Goal: Information Seeking & Learning: Learn about a topic

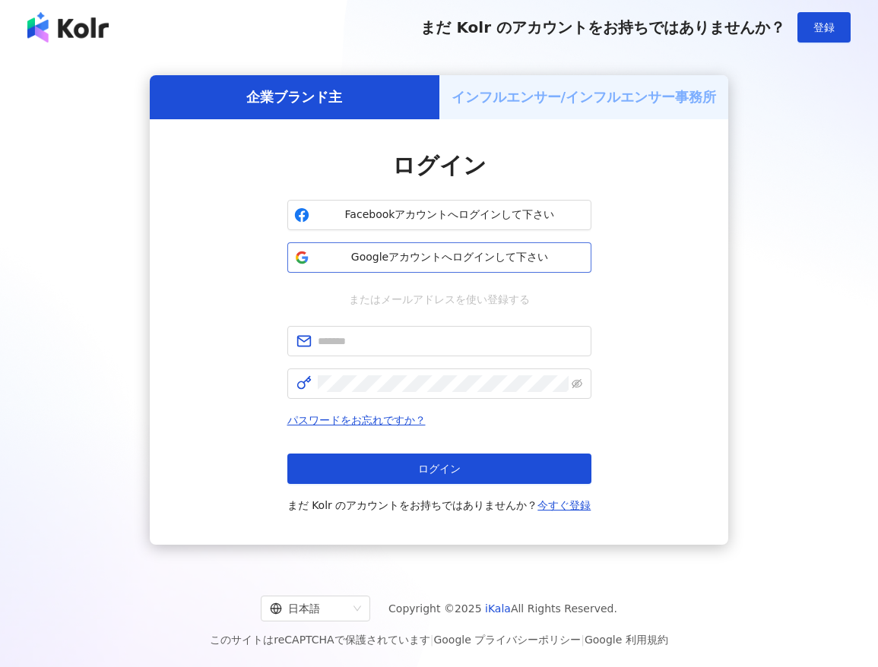
click at [452, 261] on span "Googleアカウントへログインして下さい" at bounding box center [449, 257] width 269 height 15
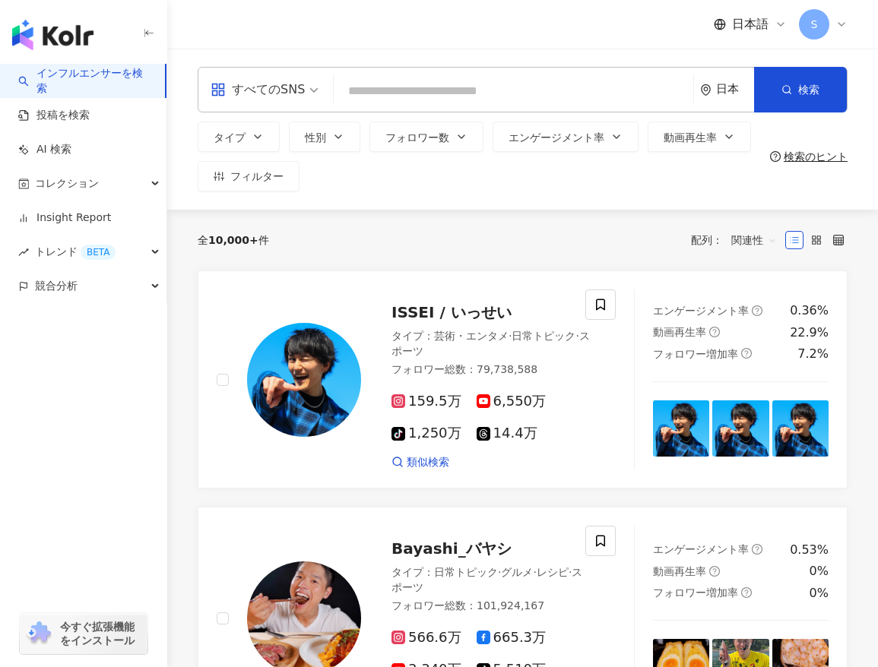
click at [262, 87] on div "すべてのSNS" at bounding box center [258, 90] width 94 height 24
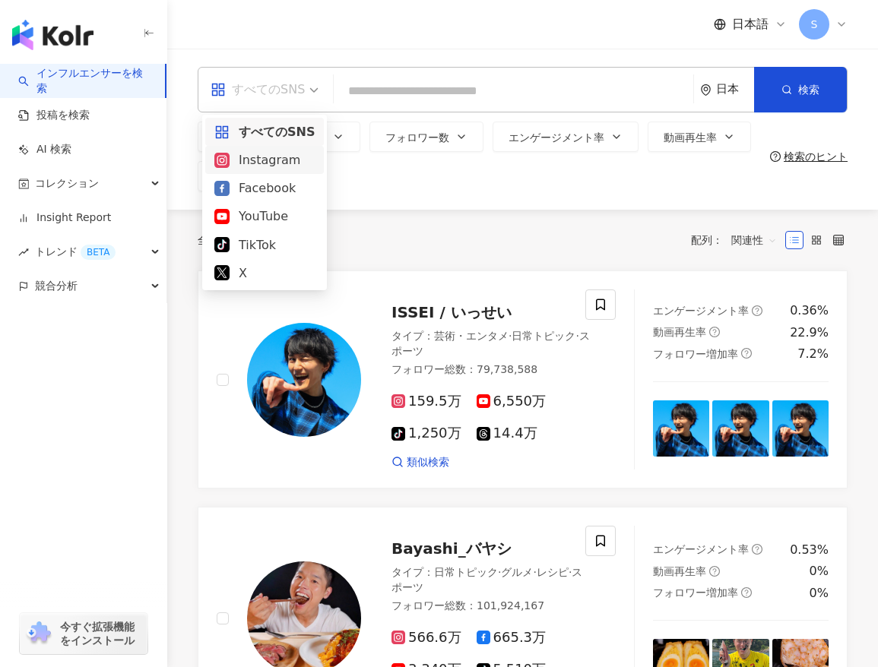
click at [277, 154] on div "Instagram" at bounding box center [264, 160] width 100 height 19
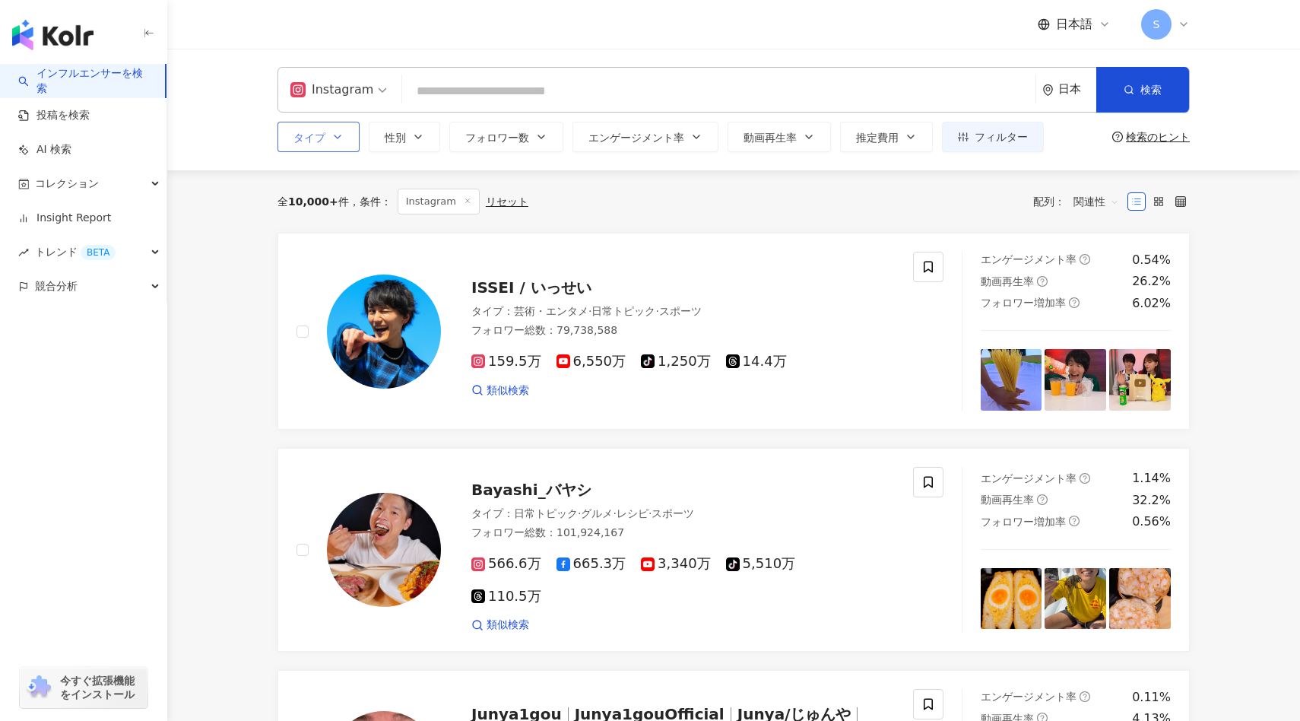
click at [349, 133] on button "タイプ" at bounding box center [318, 137] width 82 height 30
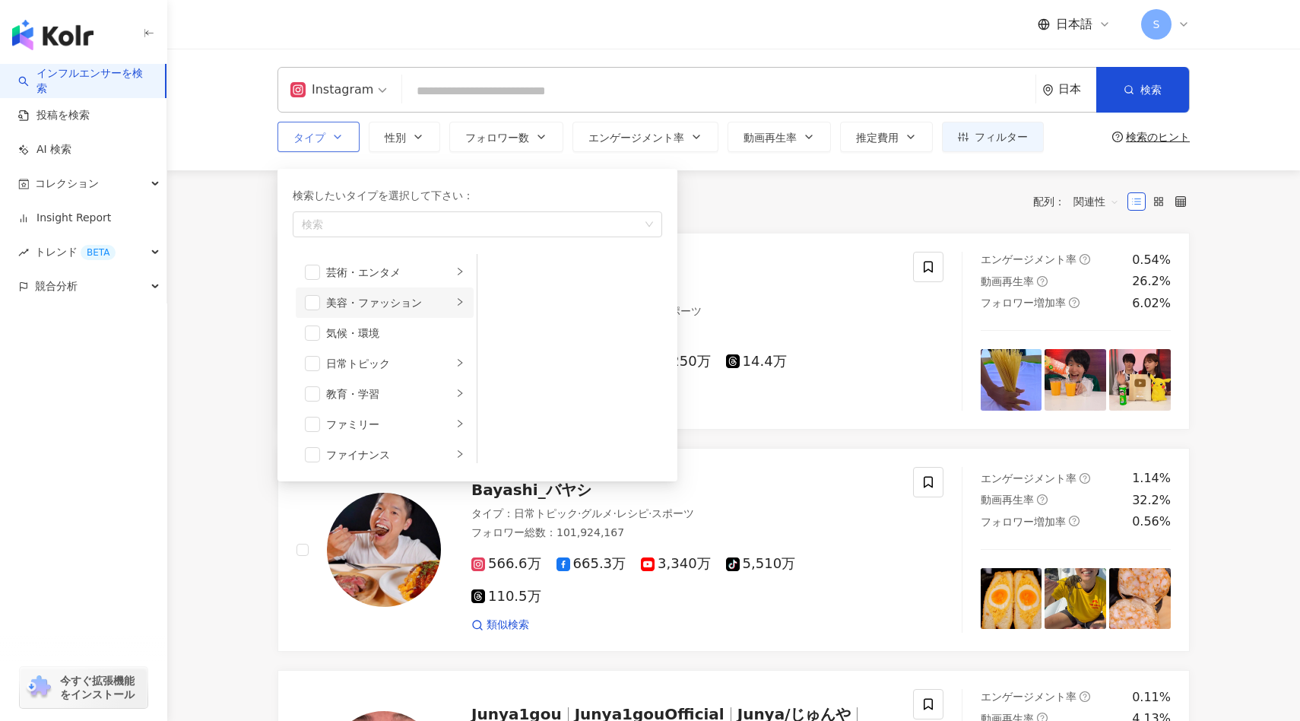
click at [455, 296] on div "button" at bounding box center [459, 303] width 9 height 14
click at [456, 280] on li "芸術・エンタメ" at bounding box center [385, 272] width 178 height 30
click at [453, 358] on li "日常トピック" at bounding box center [385, 363] width 178 height 30
click at [449, 396] on div "教育・学習" at bounding box center [389, 393] width 126 height 17
click at [452, 411] on li "ファミリー" at bounding box center [385, 424] width 178 height 30
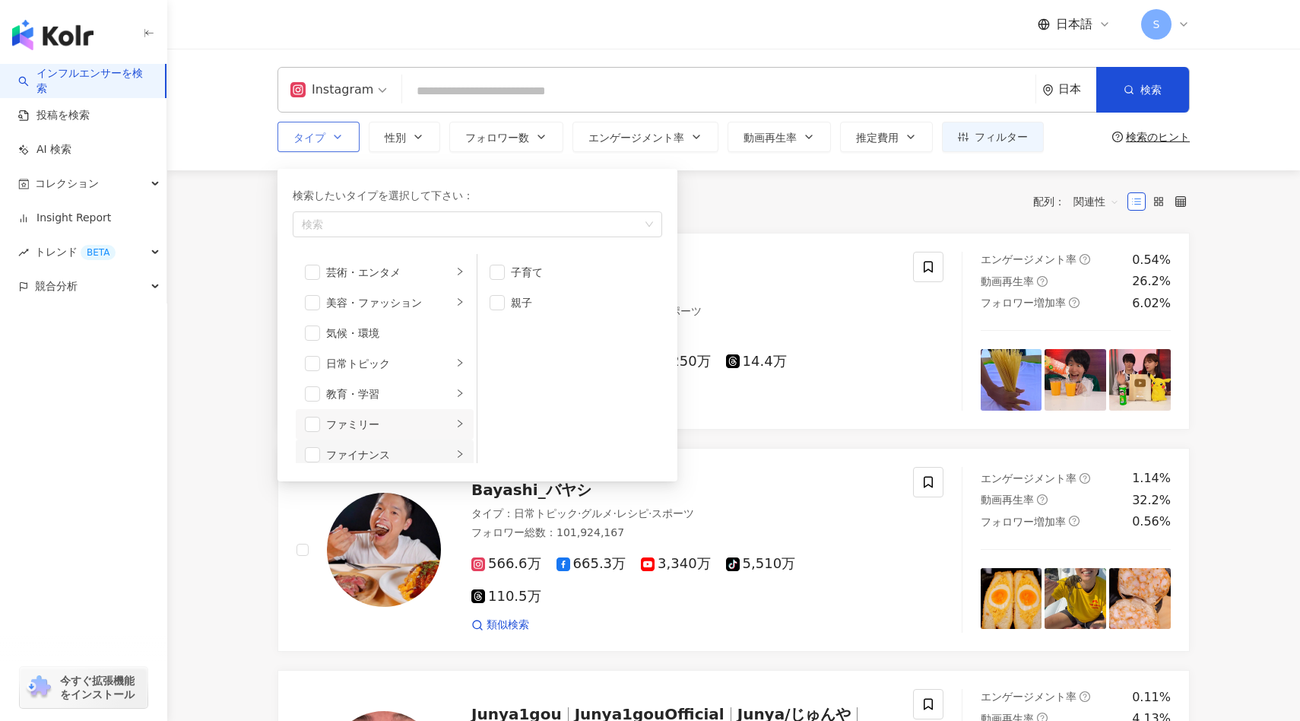
click at [445, 448] on div "ファイナンス" at bounding box center [389, 454] width 126 height 17
click at [453, 448] on li "ファイナンス" at bounding box center [385, 448] width 178 height 30
click at [309, 303] on span "button" at bounding box center [312, 300] width 15 height 15
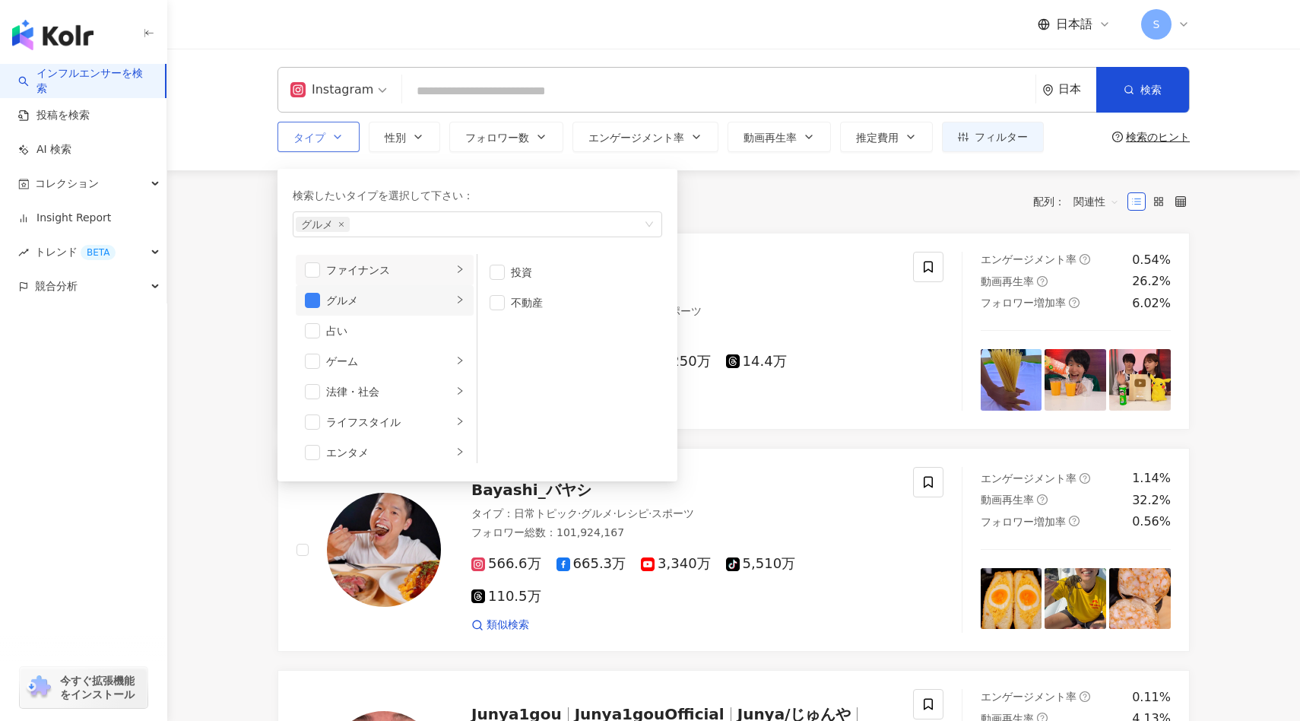
click at [400, 298] on div "グルメ" at bounding box center [389, 300] width 126 height 17
click at [393, 138] on span "性別" at bounding box center [395, 137] width 21 height 12
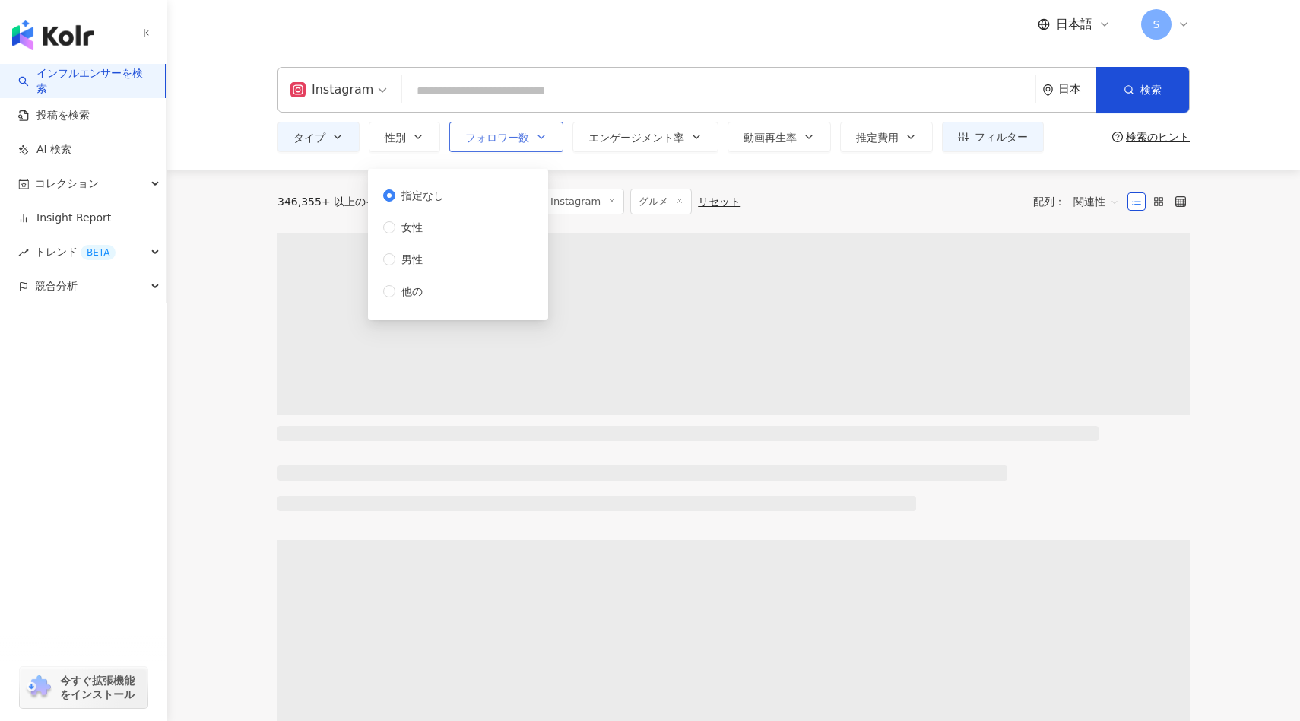
click at [477, 138] on span "フォロワー数" at bounding box center [497, 137] width 64 height 12
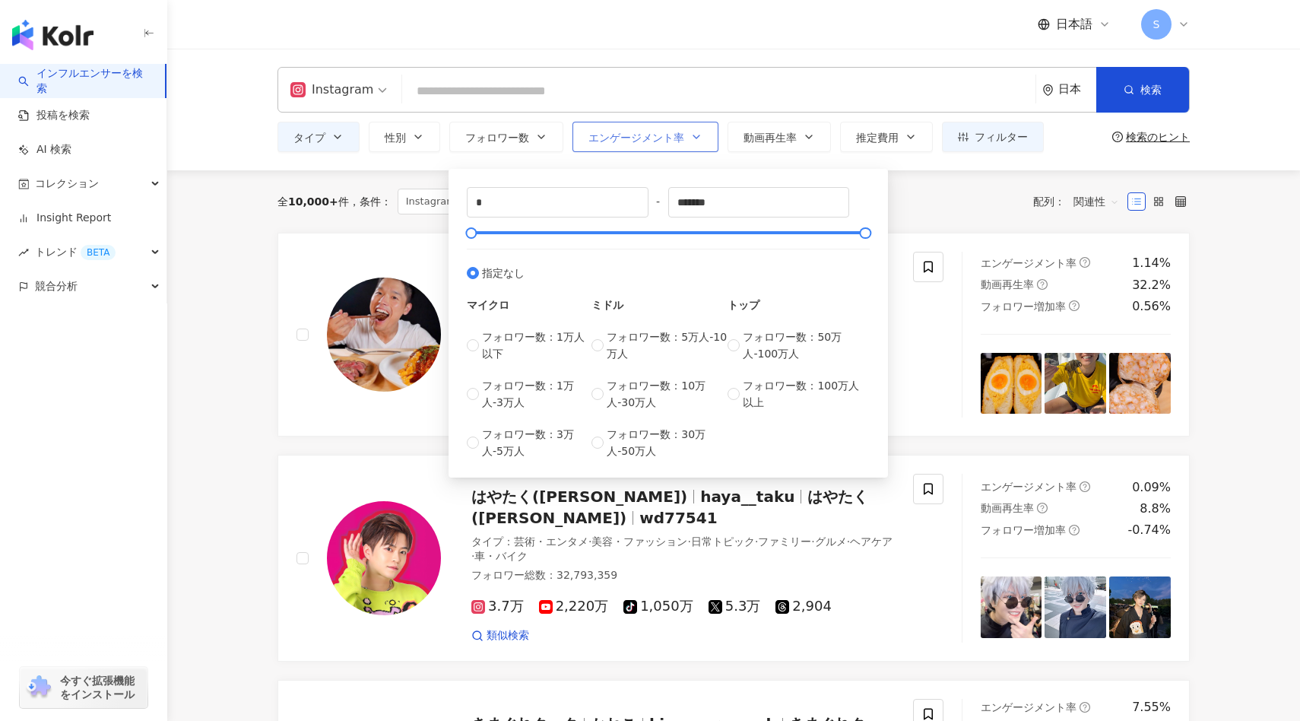
click at [600, 141] on span "エンゲージメント率" at bounding box center [636, 137] width 96 height 12
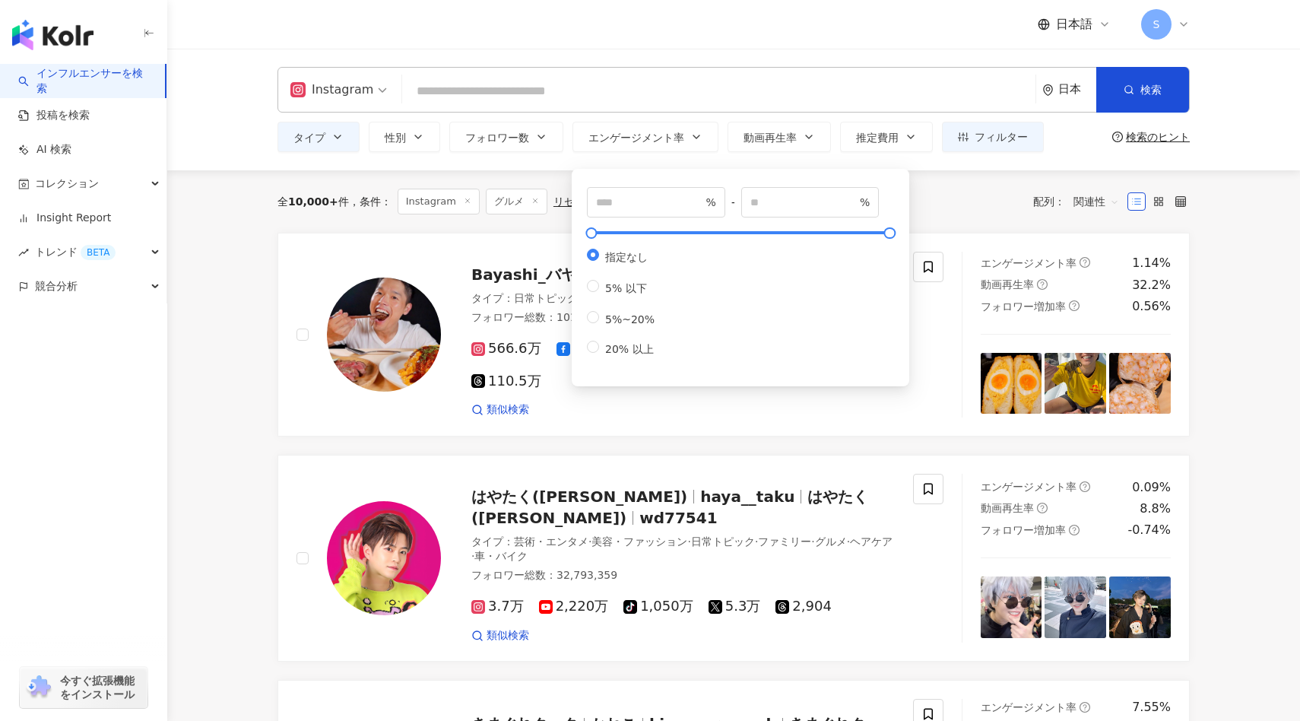
click at [877, 119] on div "Instagram 日本 検索 タイプ 性別 フォロワー数 エンゲージメント率 動画再生率 推定費用 フィルター 指定なし 女性 男性 他の * - ****…" at bounding box center [733, 109] width 973 height 85
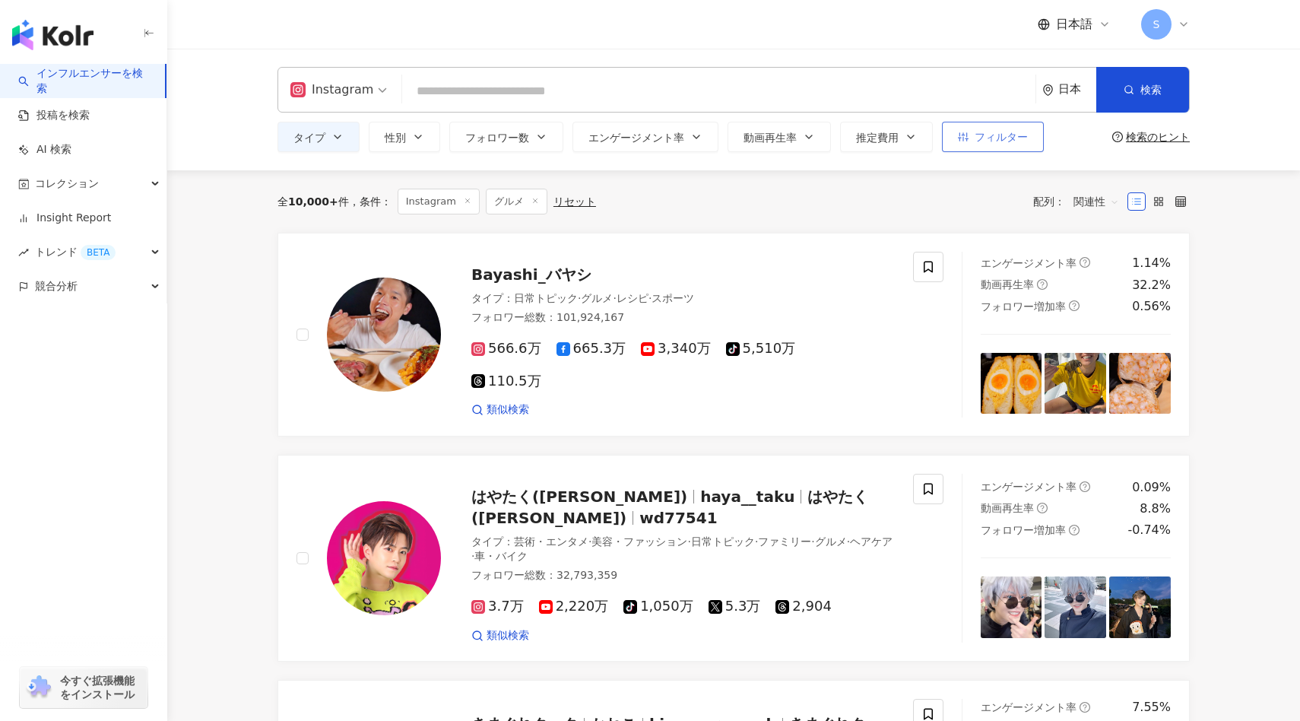
click at [877, 125] on button "フィルター" at bounding box center [993, 137] width 102 height 30
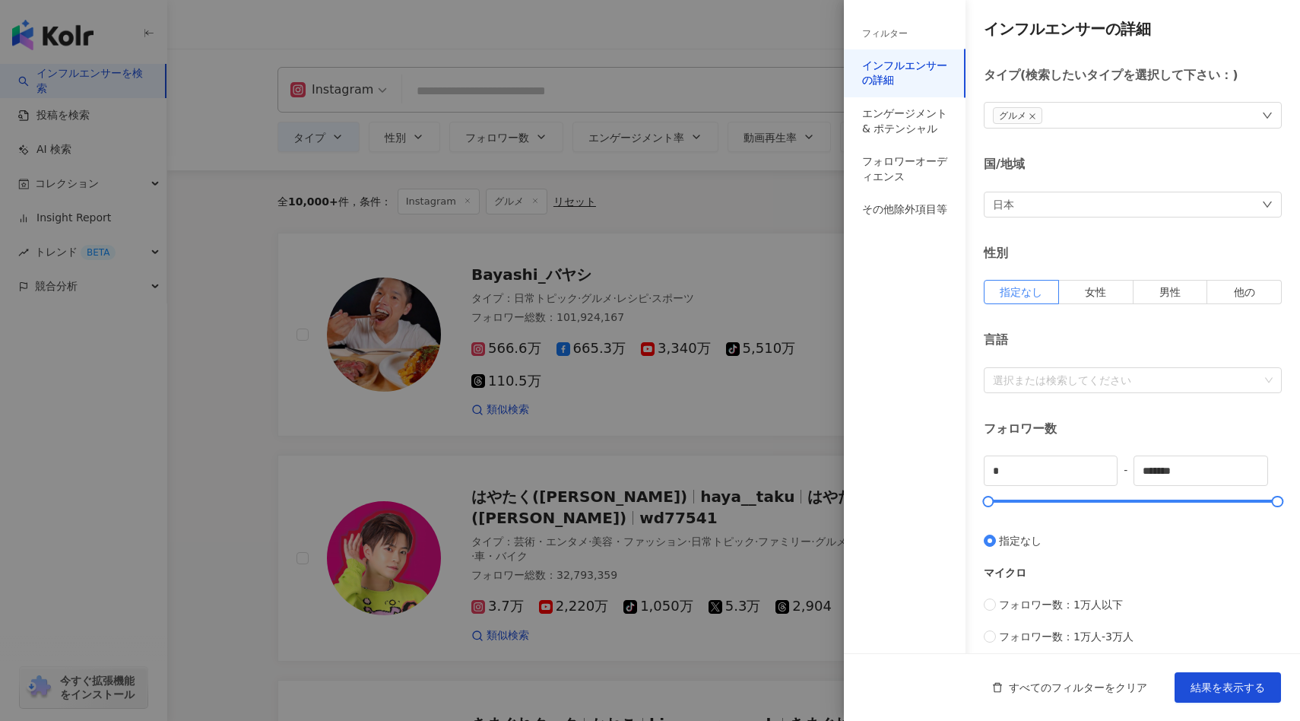
click at [877, 189] on div "国/地域 日本" at bounding box center [1133, 186] width 298 height 61
click at [877, 201] on div "日本" at bounding box center [1133, 205] width 298 height 26
click at [877, 381] on div "アメリカ" at bounding box center [1132, 380] width 277 height 27
click at [877, 374] on div at bounding box center [1125, 379] width 276 height 11
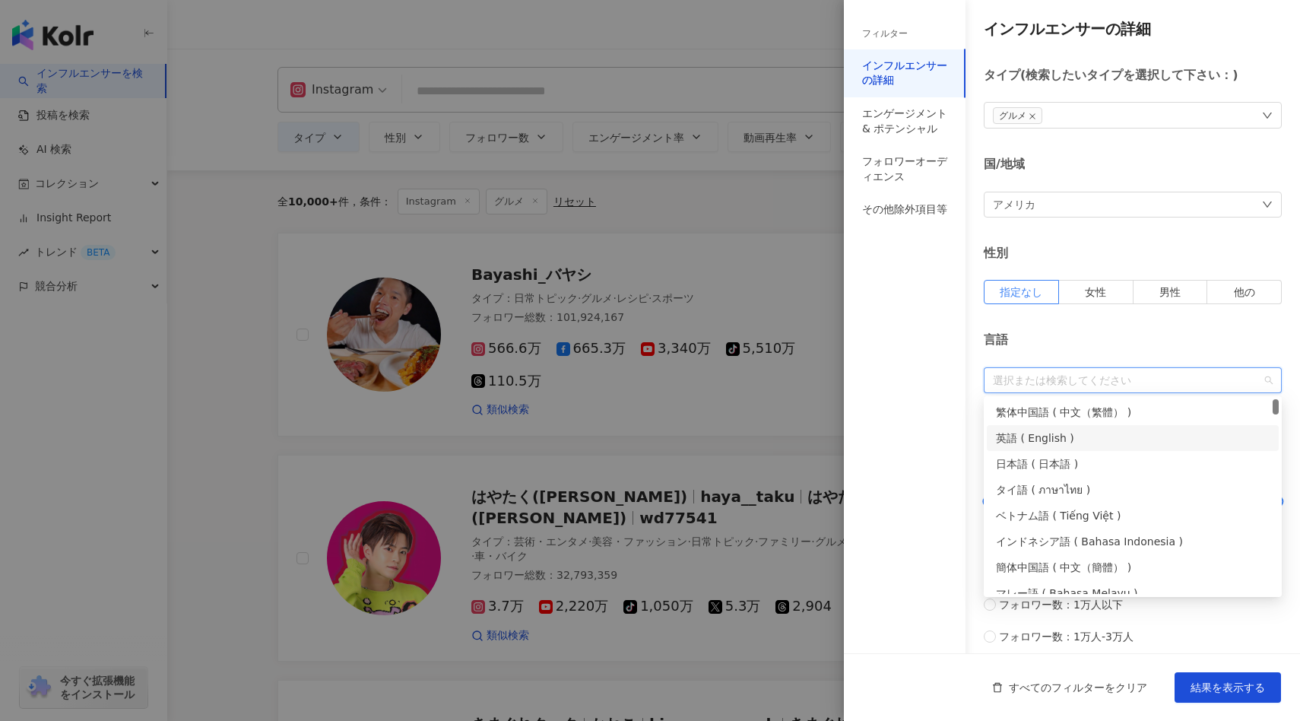
click at [877, 441] on div "英語 ( English )" at bounding box center [1133, 437] width 274 height 17
click at [877, 370] on div "英語" at bounding box center [1125, 380] width 276 height 20
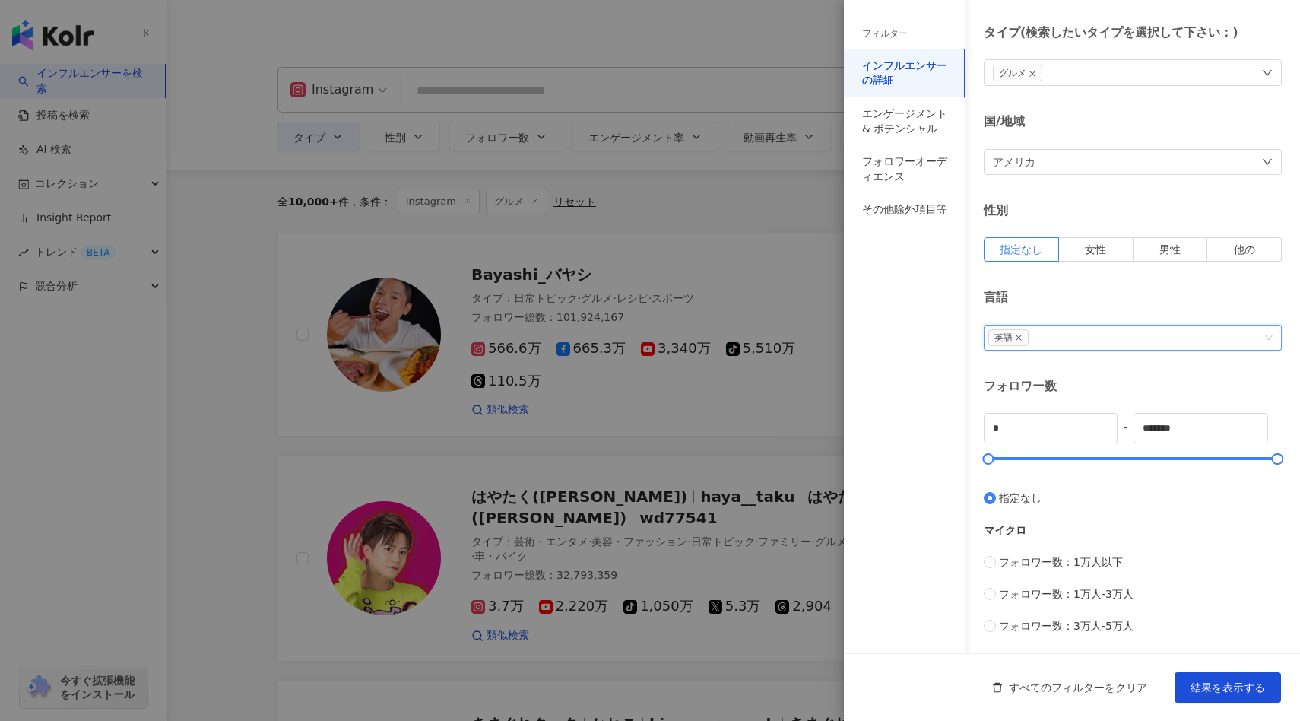
scroll to position [72, 0]
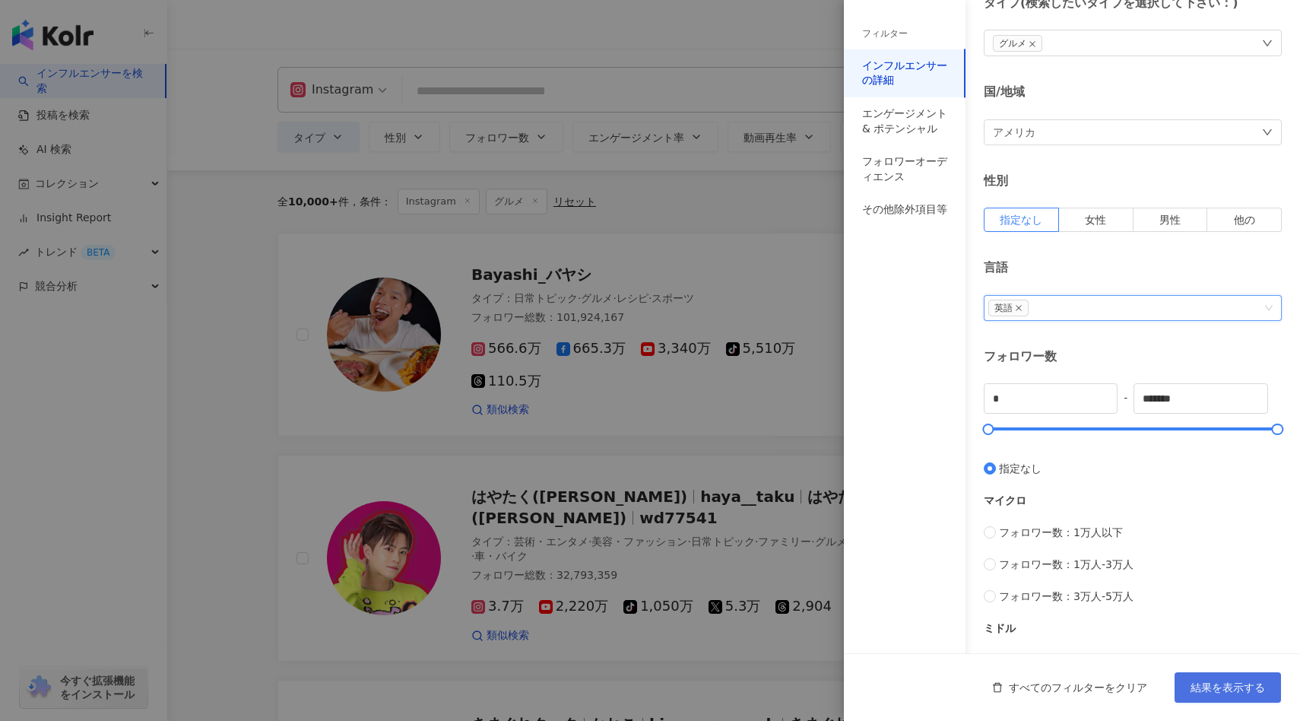
click at [877, 667] on button "結果を表示する" at bounding box center [1227, 687] width 106 height 30
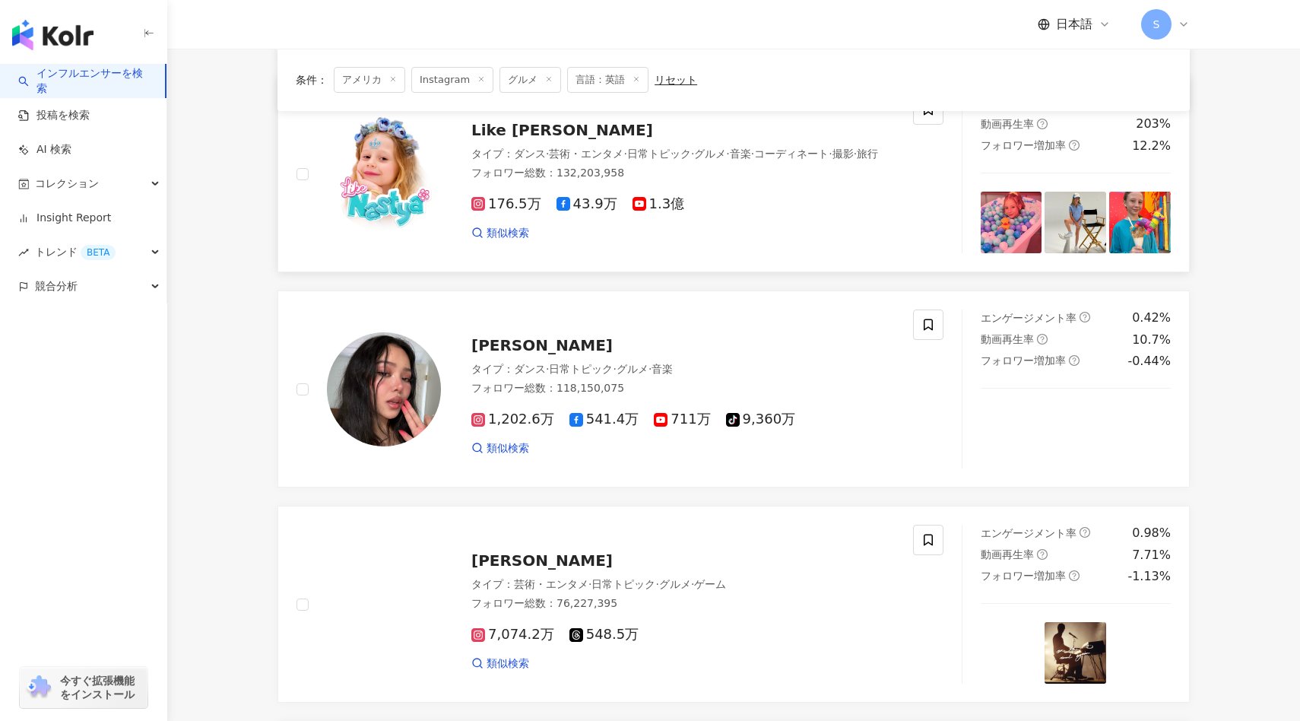
scroll to position [445, 0]
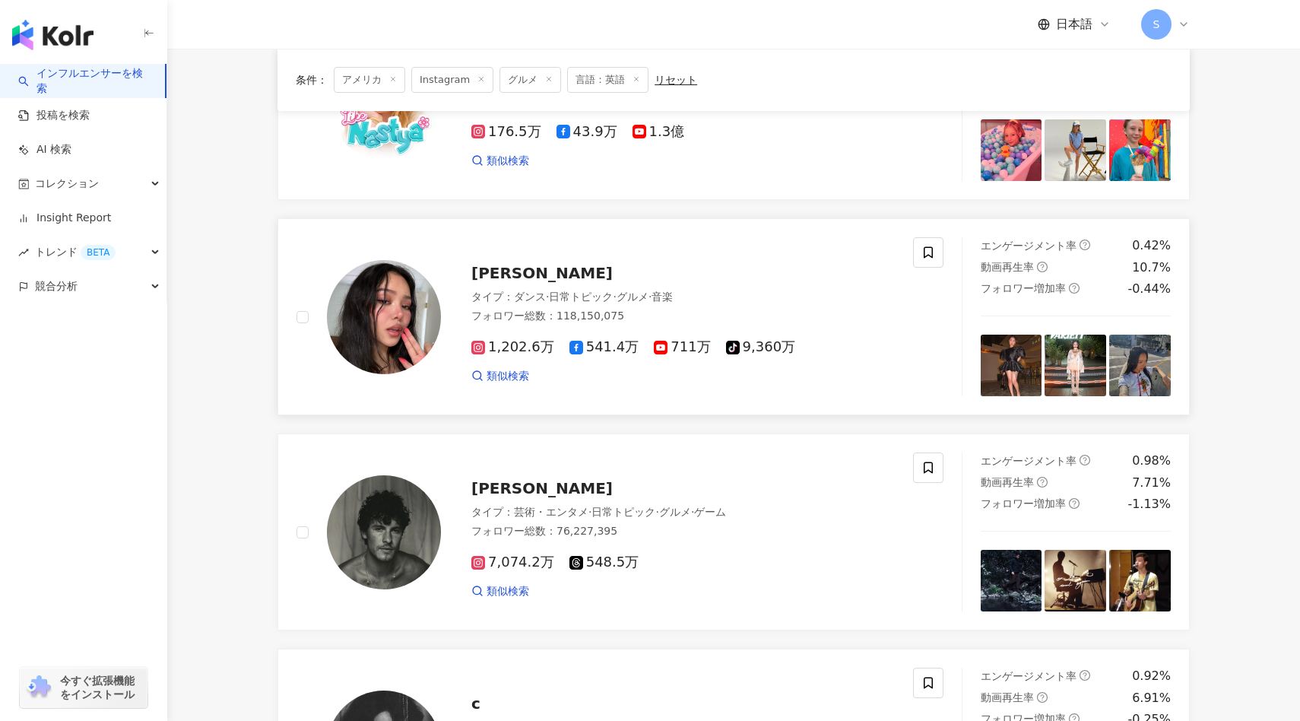
click at [555, 278] on span "Bella Poarch" at bounding box center [541, 273] width 141 height 18
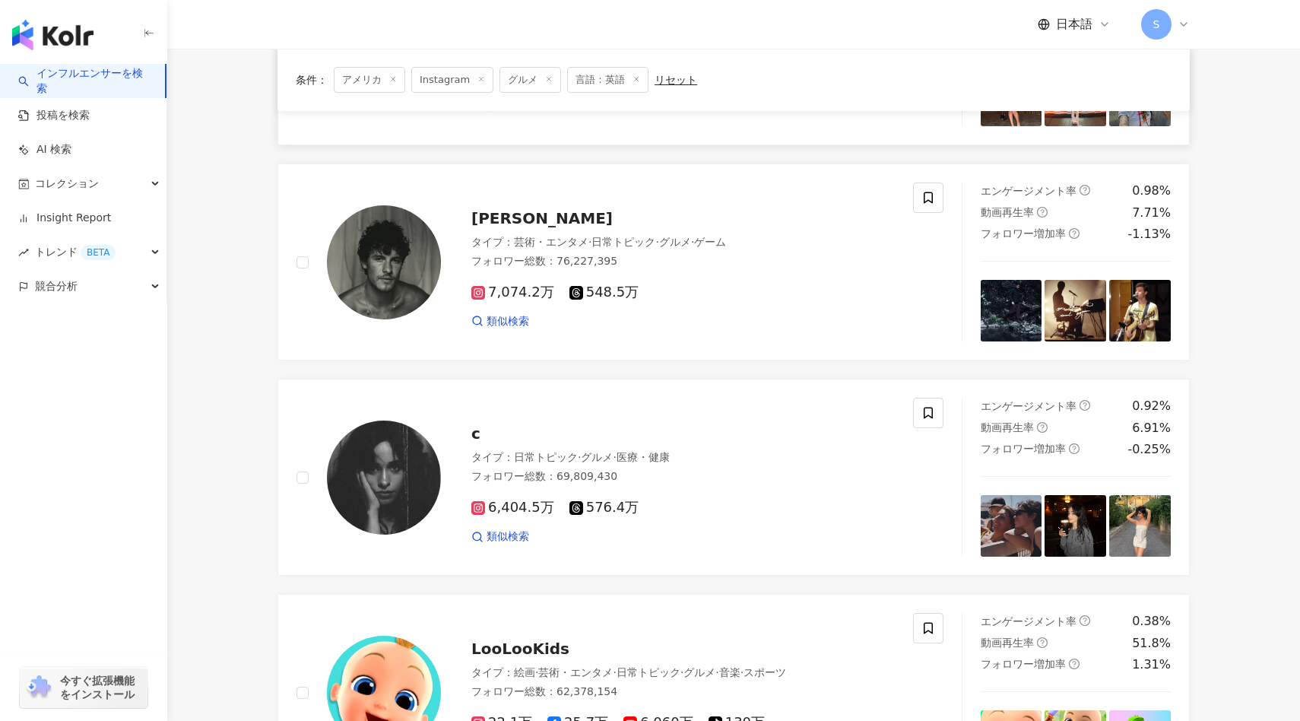
scroll to position [0, 0]
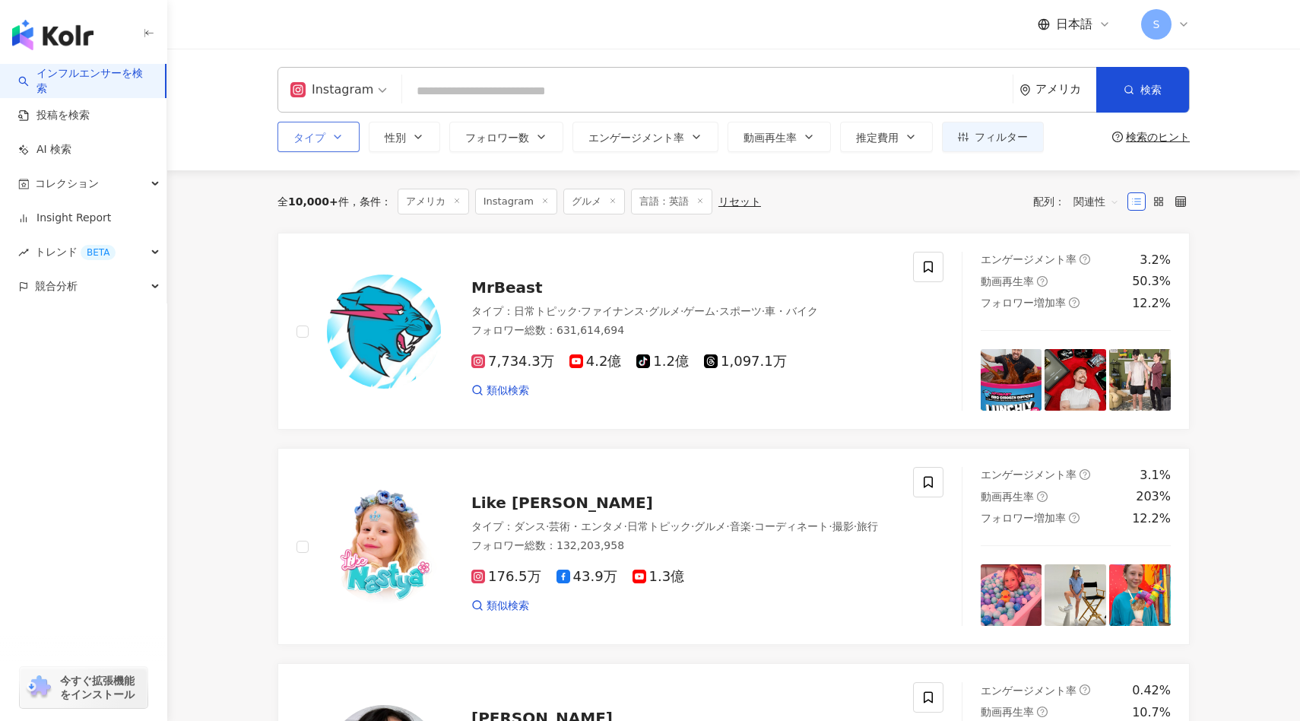
click at [342, 141] on icon "button" at bounding box center [337, 137] width 12 height 12
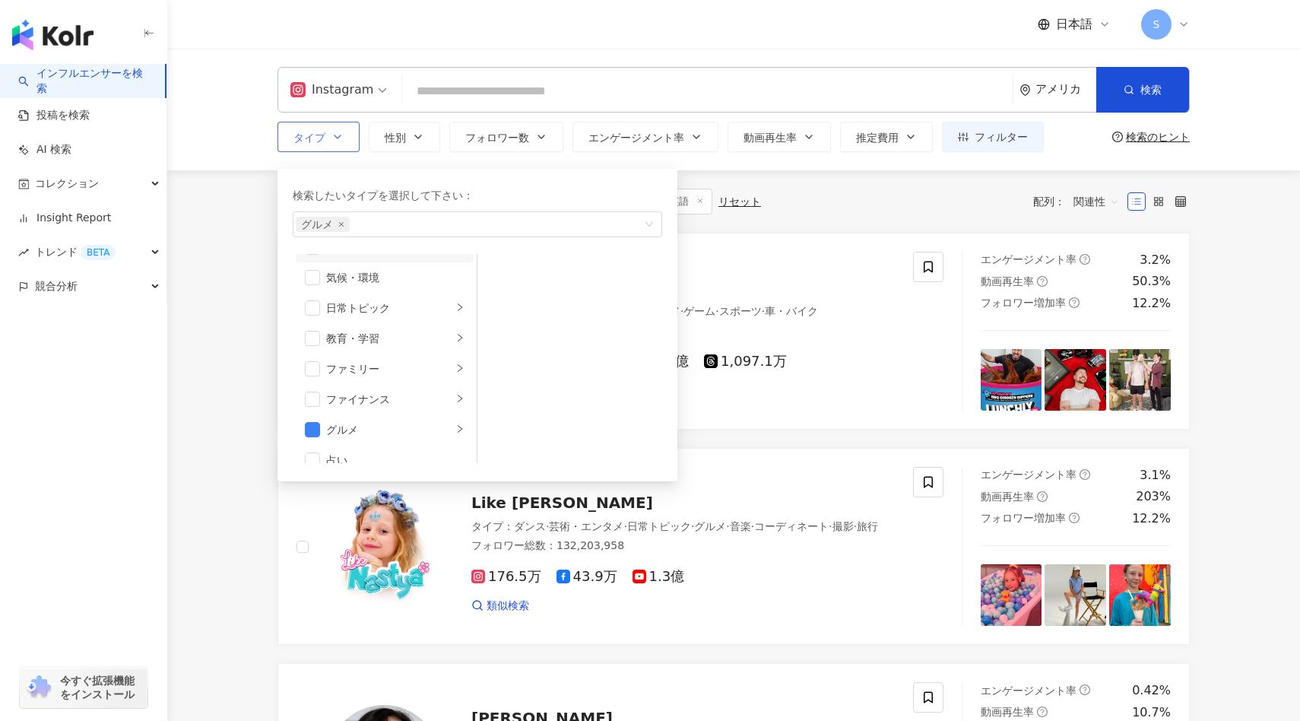
scroll to position [90, 0]
click at [394, 201] on div "検索したいタイプを選択して下さい：" at bounding box center [477, 195] width 369 height 17
click at [390, 146] on button "性別" at bounding box center [404, 137] width 71 height 30
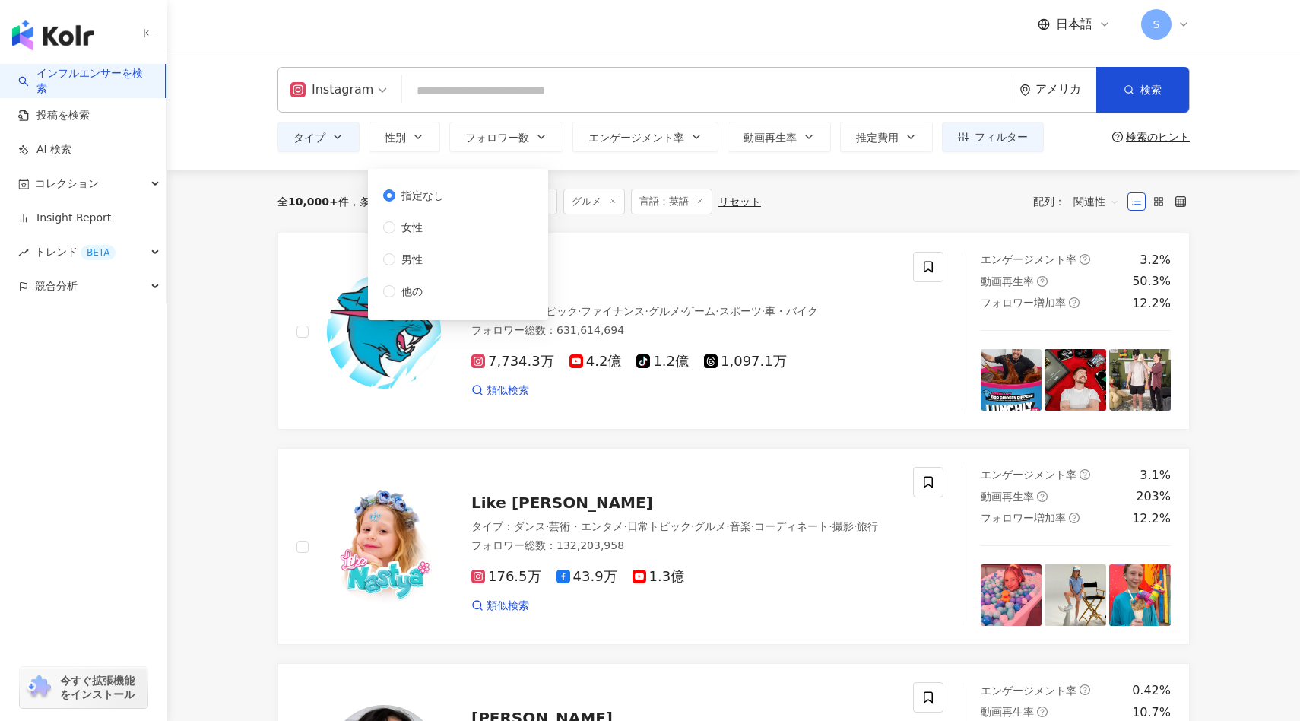
click at [597, 174] on div "全 10,000+ 件 条件 ： アメリカ Instagram グルメ 言語：英語 リセット 配列： 関連性" at bounding box center [733, 201] width 912 height 62
click at [873, 131] on span "推定費用" at bounding box center [877, 137] width 43 height 12
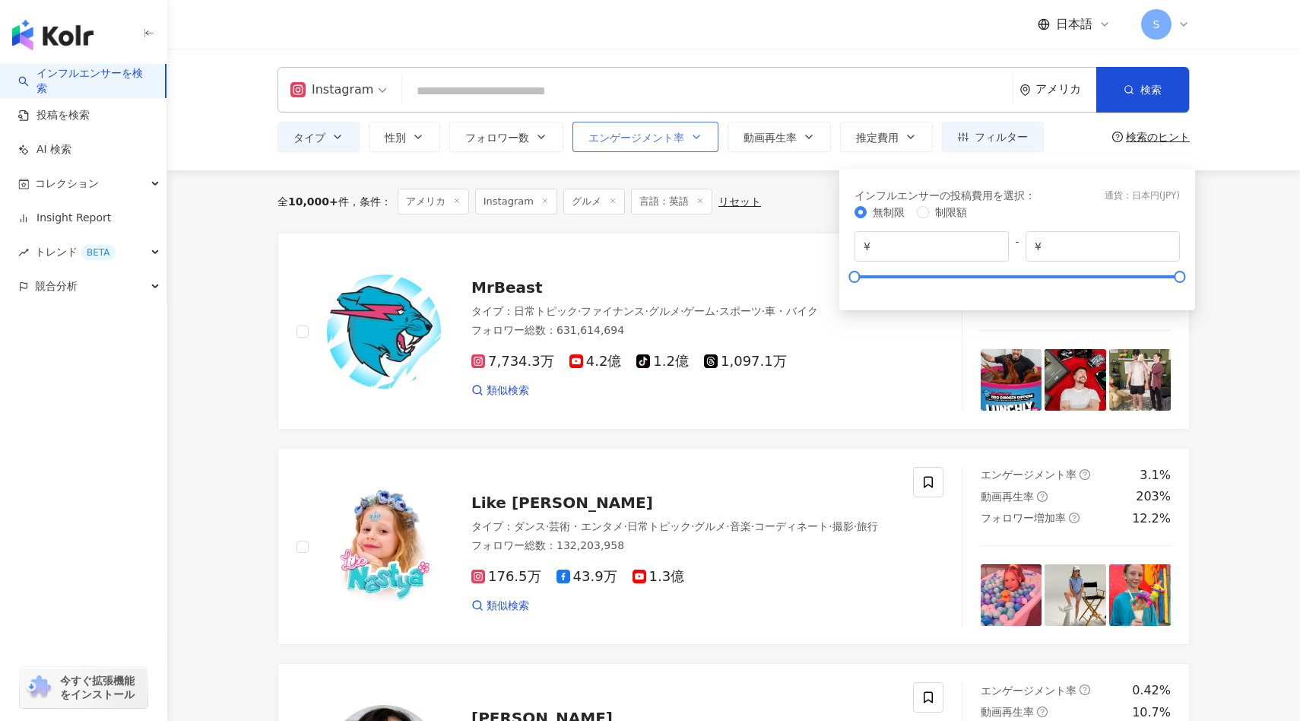
click at [651, 149] on button "エンゲージメント率" at bounding box center [645, 137] width 146 height 30
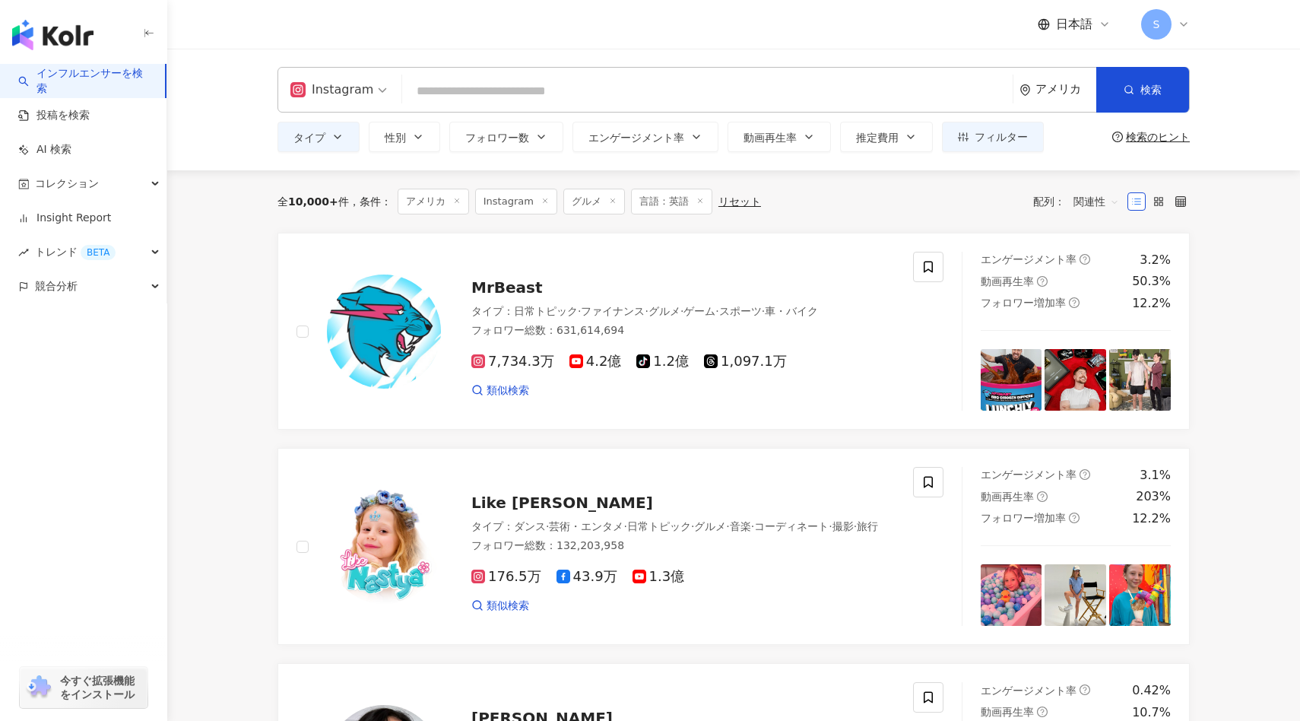
click at [525, 154] on div "Instagram アメリカ 検索 タイプ 性別 フォロワー数 エンゲージメント率 動画再生率 推定費用 フィルター フィルター インフルエンサーの詳細 エン…" at bounding box center [733, 110] width 1133 height 122
click at [527, 142] on span "フォロワー数" at bounding box center [497, 137] width 64 height 12
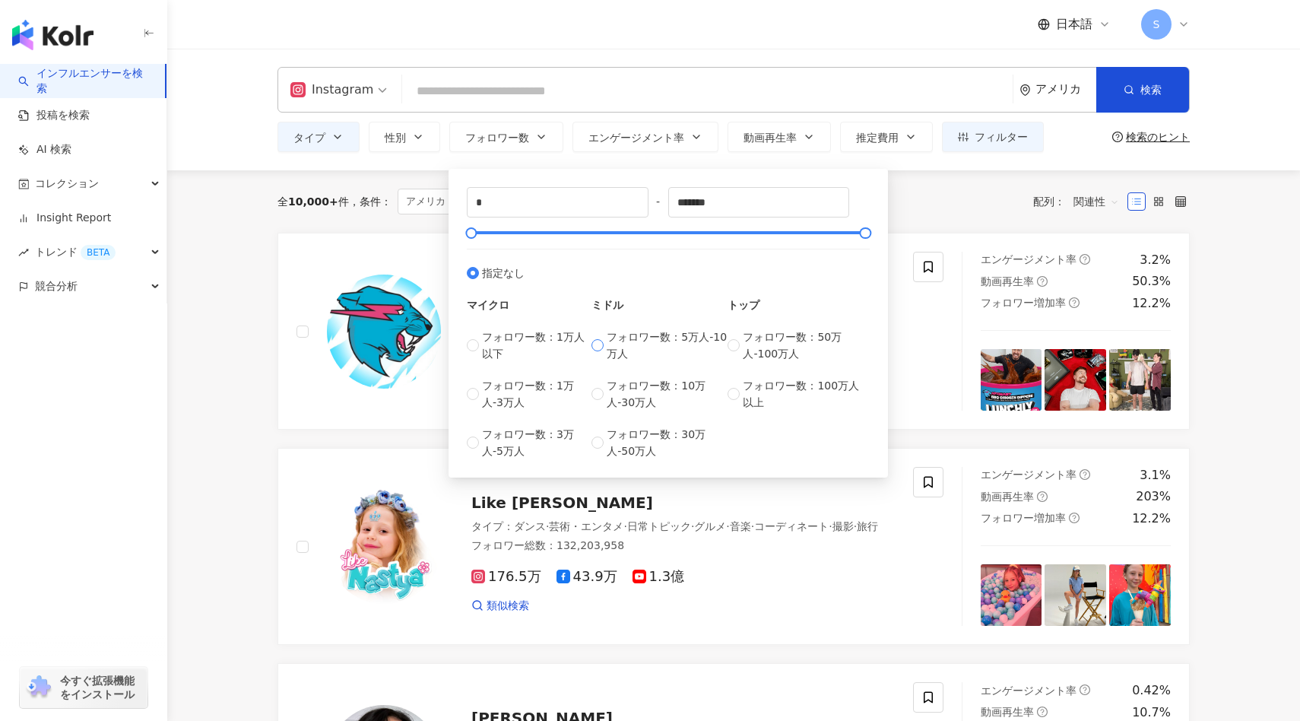
click at [676, 337] on span "フォロワー数：5万人-10万人" at bounding box center [667, 344] width 121 height 33
type input "*****"
click at [639, 391] on span "フォロワー数：10万人-30万人" at bounding box center [667, 393] width 121 height 33
type input "******"
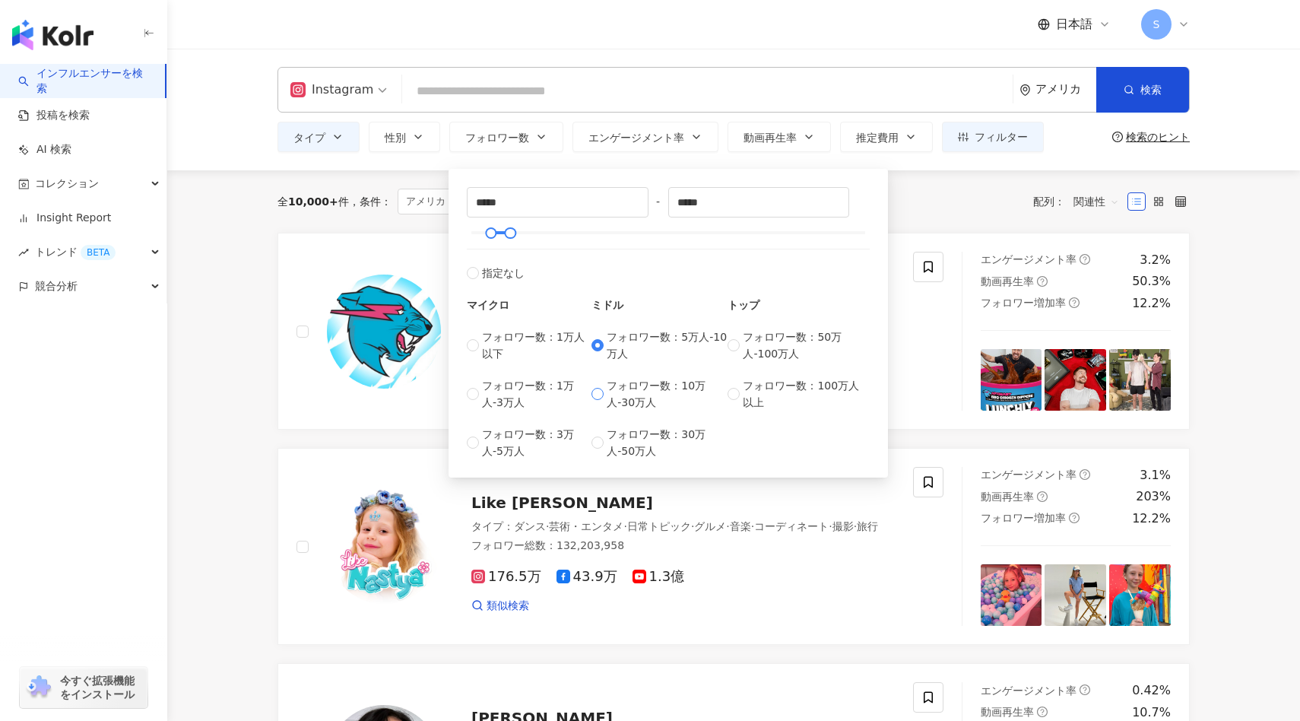
type input "******"
click at [644, 349] on span "フォロワー数：5万人-10万人" at bounding box center [667, 344] width 121 height 33
type input "*****"
type input "*"
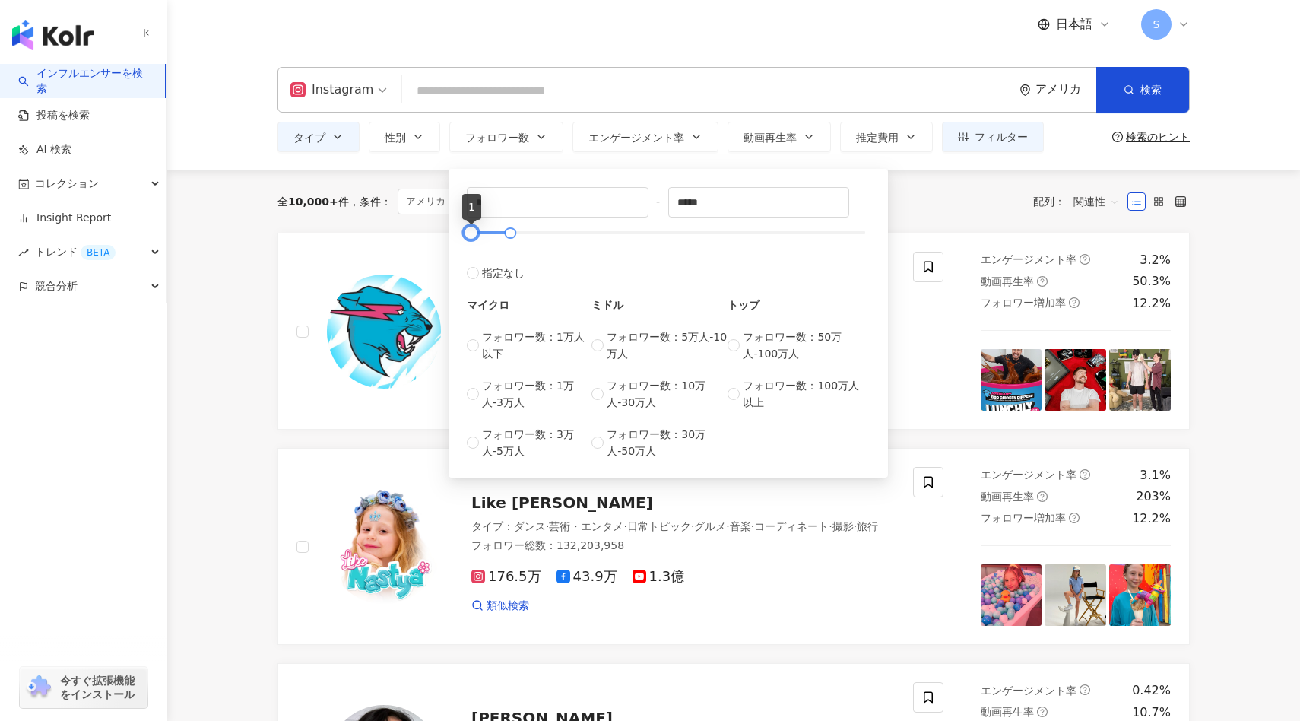
drag, startPoint x: 493, startPoint y: 233, endPoint x: 463, endPoint y: 236, distance: 29.8
click at [467, 236] on div at bounding box center [471, 233] width 8 height 8
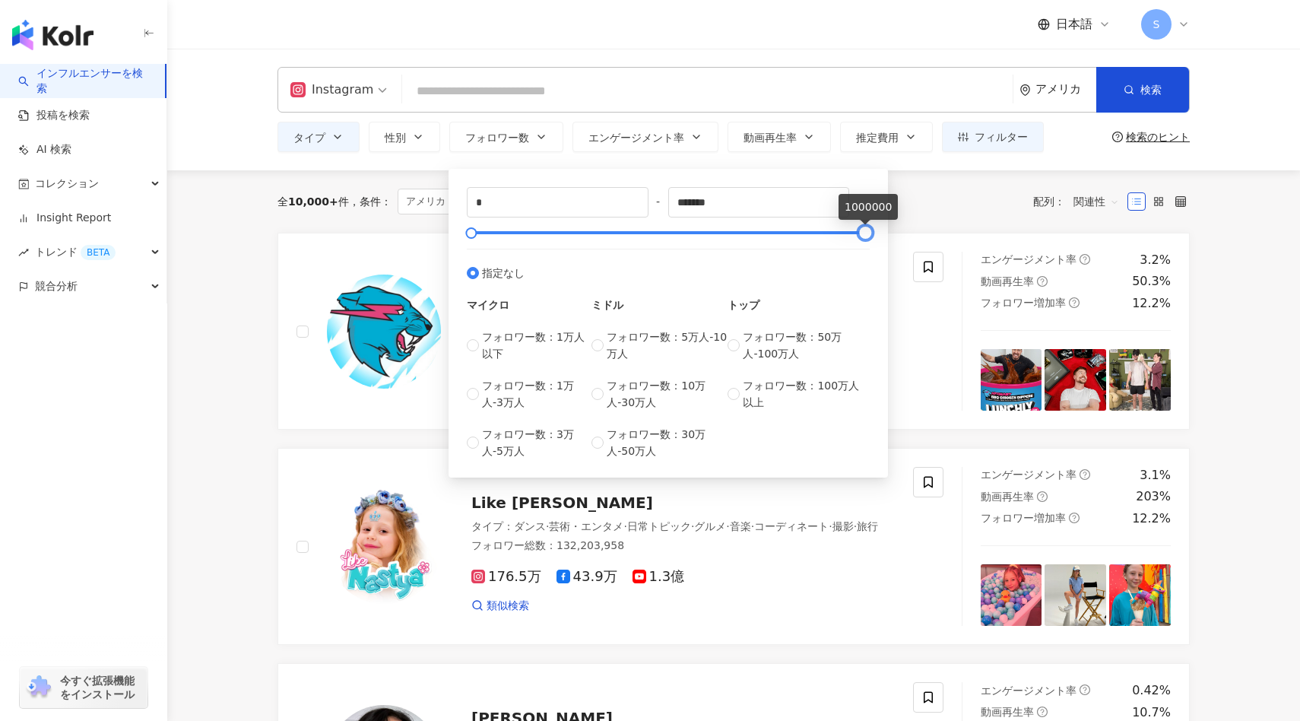
drag, startPoint x: 506, startPoint y: 232, endPoint x: 868, endPoint y: 247, distance: 362.1
click at [868, 247] on div "* - ******* 指定なし マイクロ フォロワー数：1万人以下 フォロワー数：1万人-3万人 フォロワー数：3万人-5万人 ミドル フォロワー数：5万人…" at bounding box center [668, 323] width 403 height 272
drag, startPoint x: 863, startPoint y: 236, endPoint x: 669, endPoint y: 222, distance: 195.1
click at [671, 229] on div at bounding box center [672, 233] width 8 height 8
type input "******"
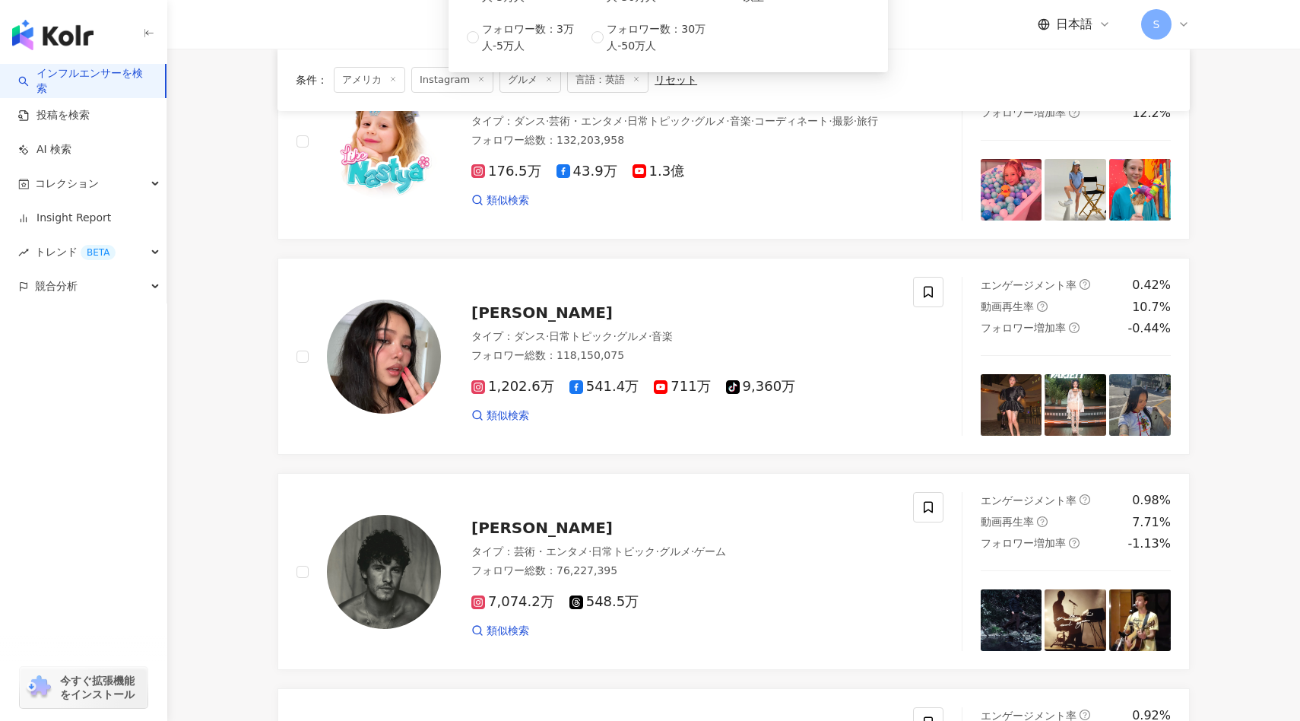
scroll to position [0, 0]
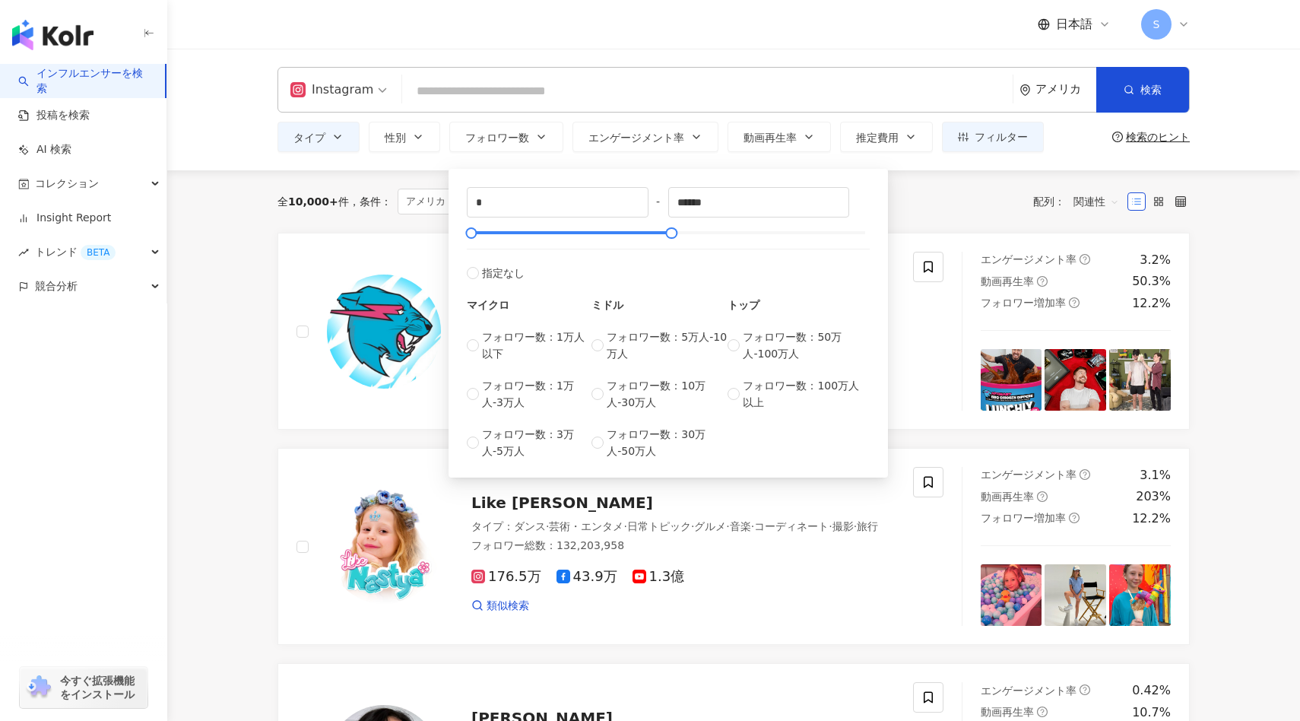
click at [711, 240] on div "* - ****** 指定なし マイクロ フォロワー数：1万人以下 フォロワー数：1万人-3万人 フォロワー数：3万人-5万人 ミドル フォロワー数：5万人-…" at bounding box center [668, 323] width 403 height 272
click at [660, 203] on span "-" at bounding box center [658, 201] width 20 height 17
click at [607, 192] on input "*" at bounding box center [557, 202] width 180 height 29
type input "*"
click at [643, 199] on span "Increase Value" at bounding box center [636, 196] width 23 height 17
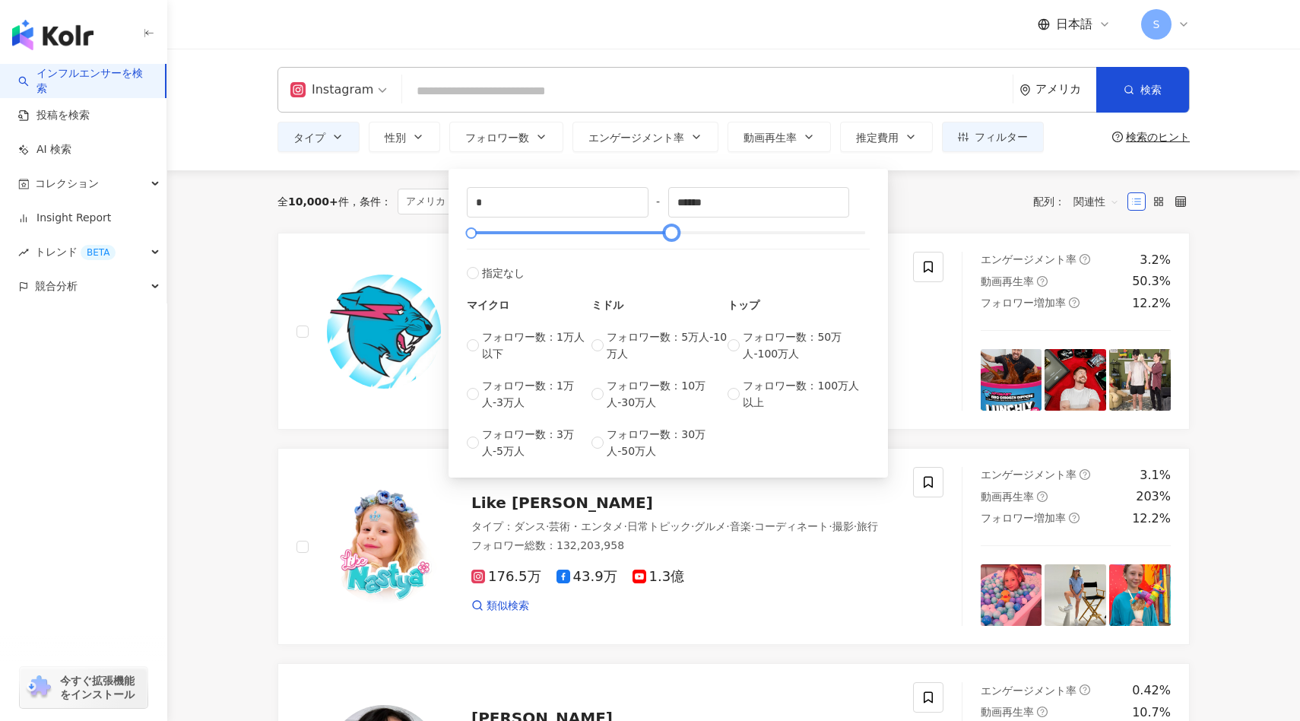
click at [664, 231] on div at bounding box center [668, 232] width 394 height 9
click at [667, 233] on div at bounding box center [664, 233] width 8 height 8
click at [668, 233] on div at bounding box center [664, 233] width 8 height 8
type input "******"
click at [673, 233] on div at bounding box center [668, 232] width 394 height 9
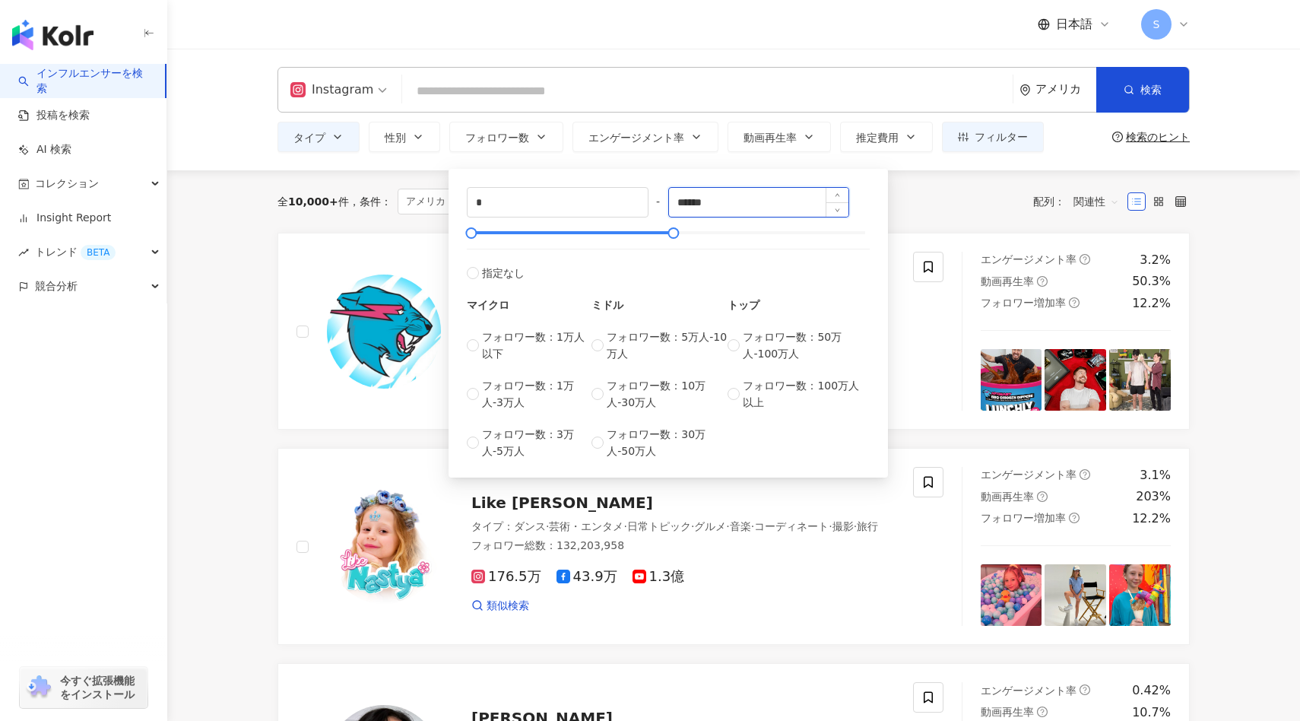
click at [721, 200] on input "******" at bounding box center [759, 202] width 180 height 29
click at [548, 141] on button "フォロワー数" at bounding box center [506, 137] width 114 height 30
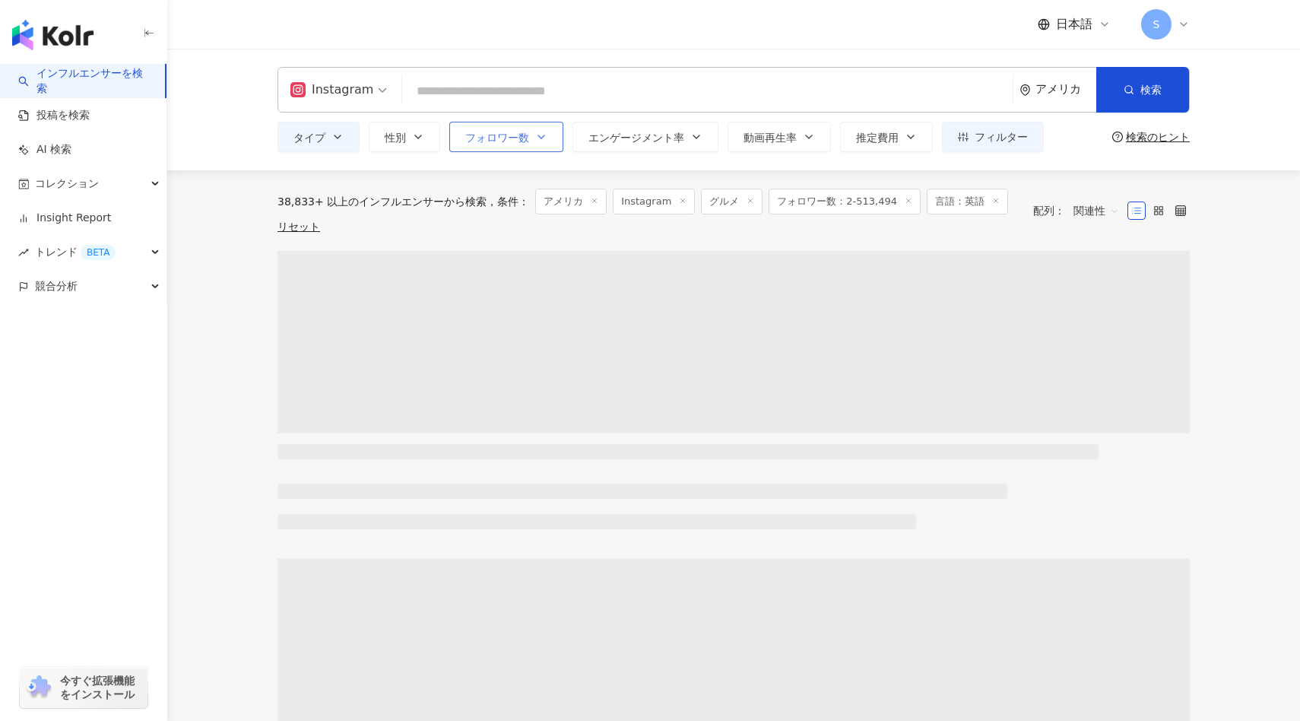
click at [548, 141] on button "フォロワー数" at bounding box center [506, 137] width 114 height 30
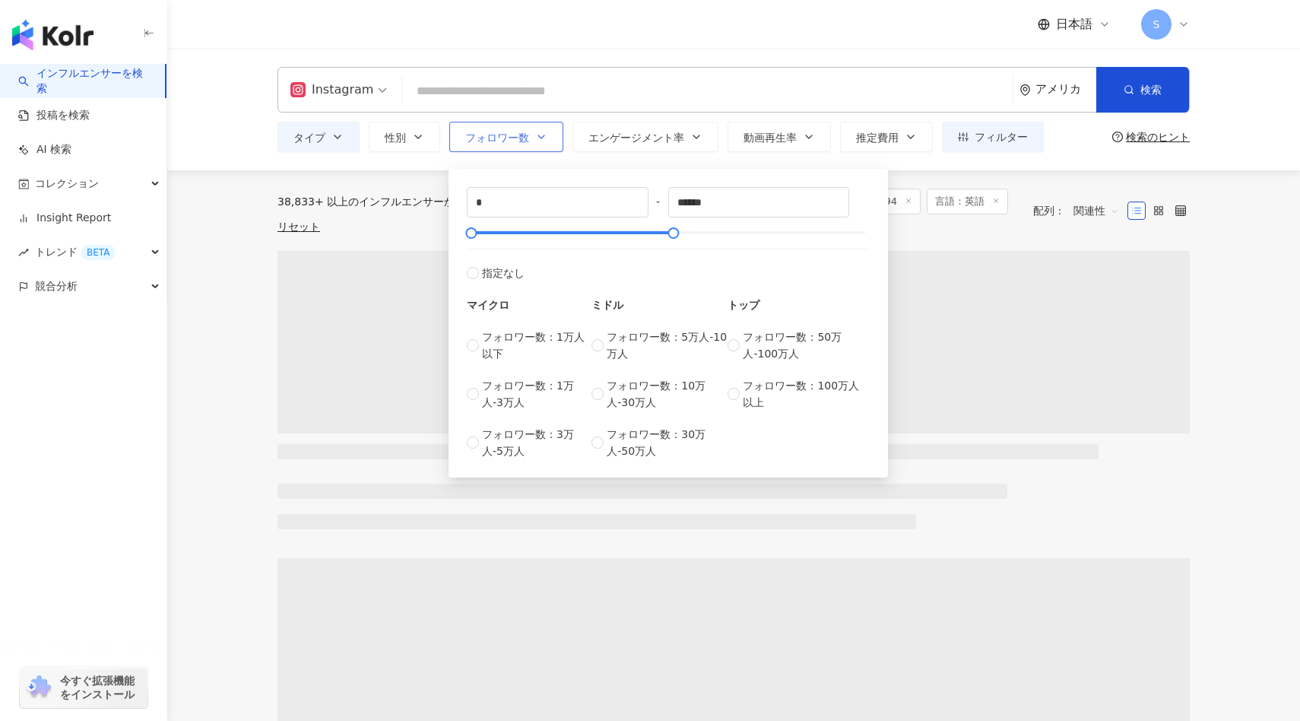
click at [548, 141] on button "フォロワー数" at bounding box center [506, 137] width 114 height 30
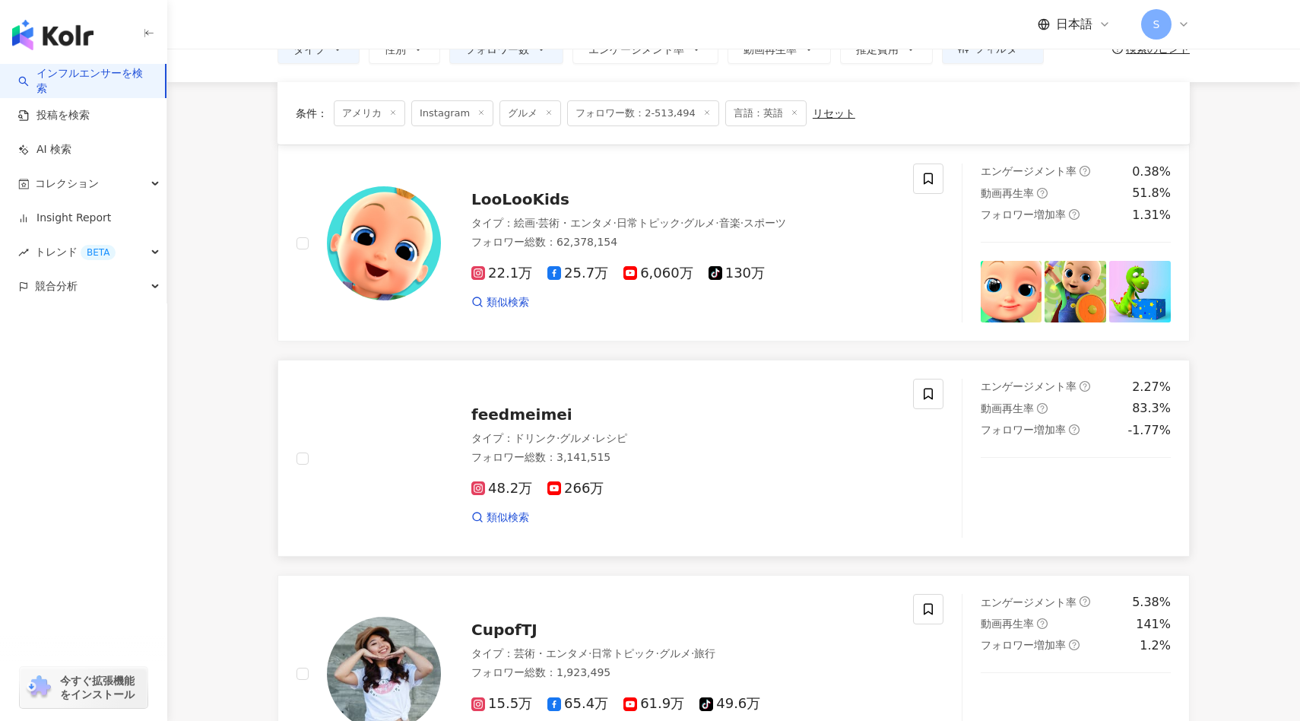
scroll to position [160, 0]
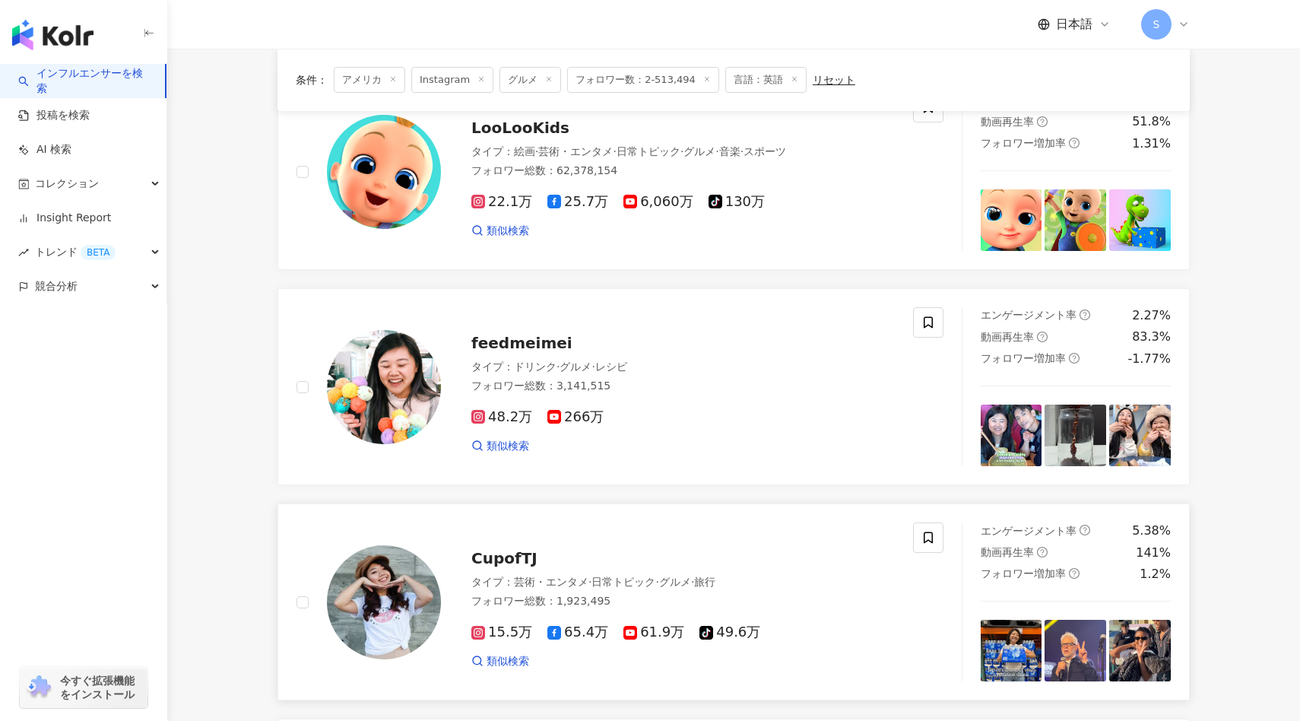
click at [366, 624] on img at bounding box center [384, 602] width 114 height 114
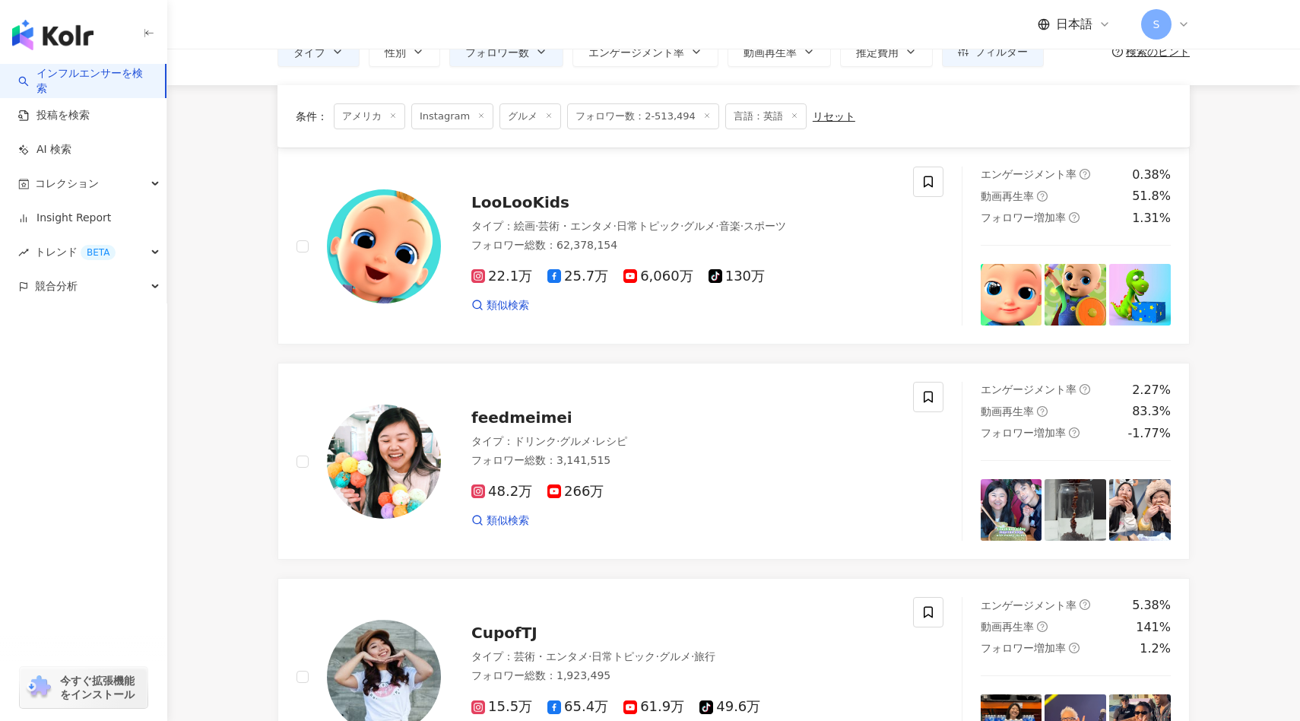
scroll to position [0, 0]
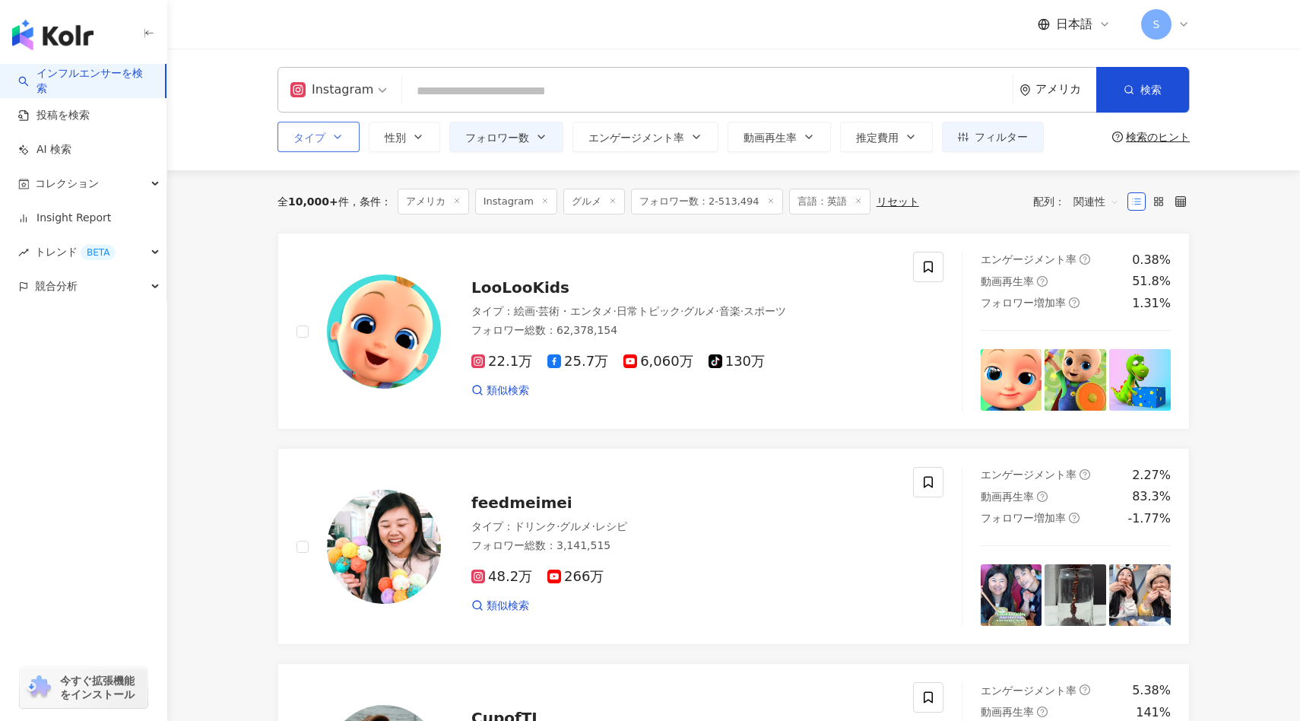
click at [337, 135] on icon "button" at bounding box center [337, 137] width 12 height 12
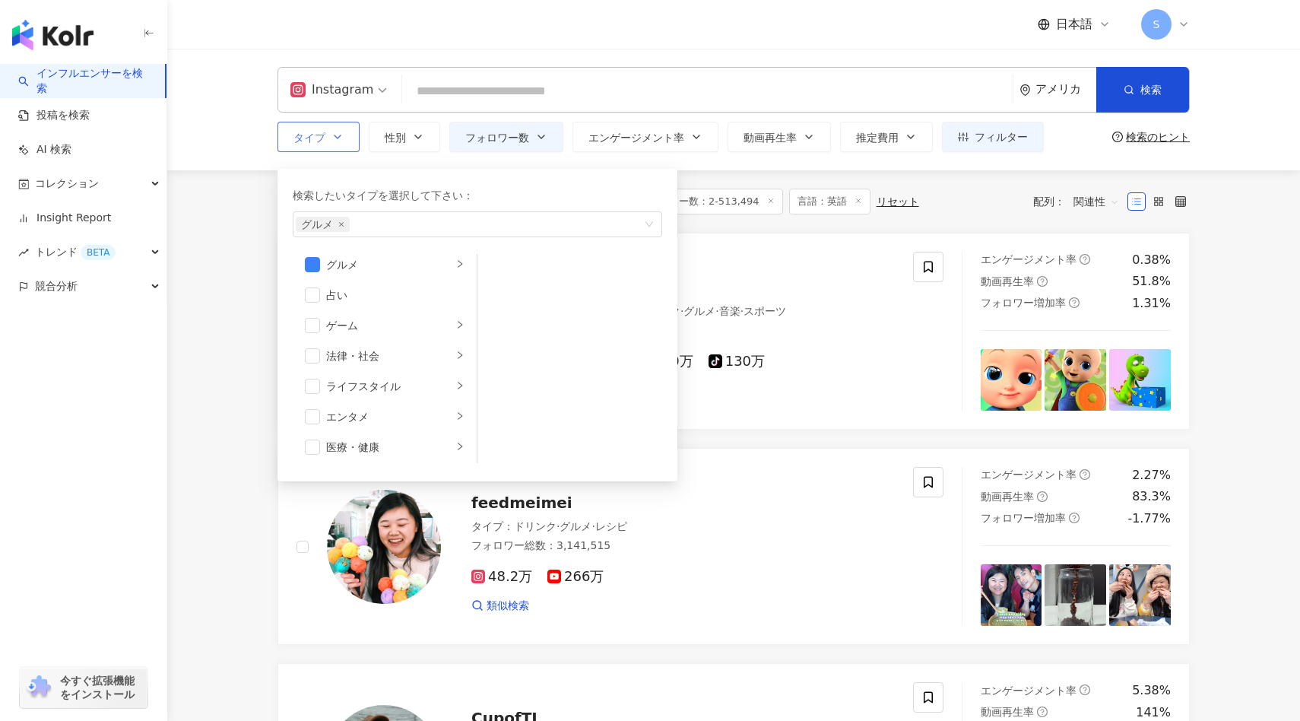
scroll to position [223, 0]
click at [458, 385] on icon "right" at bounding box center [459, 383] width 9 height 9
click at [454, 415] on li "旅行" at bounding box center [385, 414] width 178 height 30
click at [306, 420] on span "button" at bounding box center [312, 414] width 15 height 15
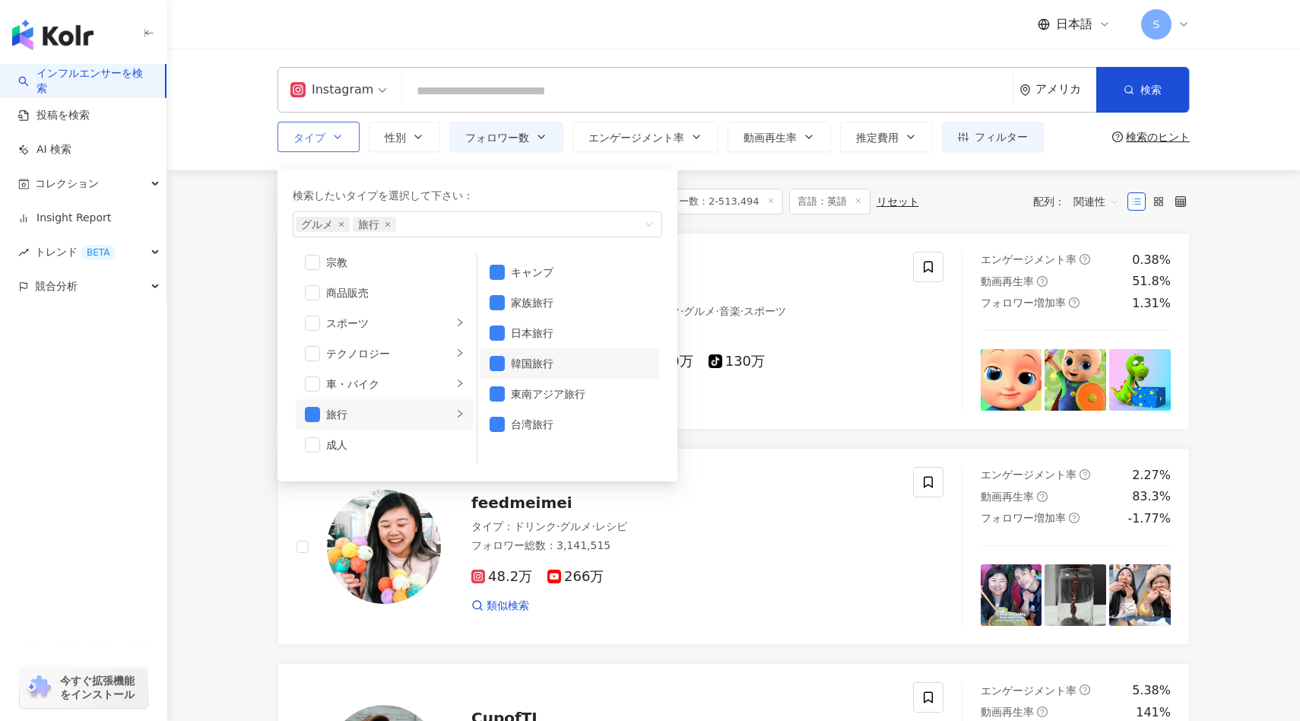
click at [521, 375] on li "韓国旅行" at bounding box center [569, 363] width 179 height 30
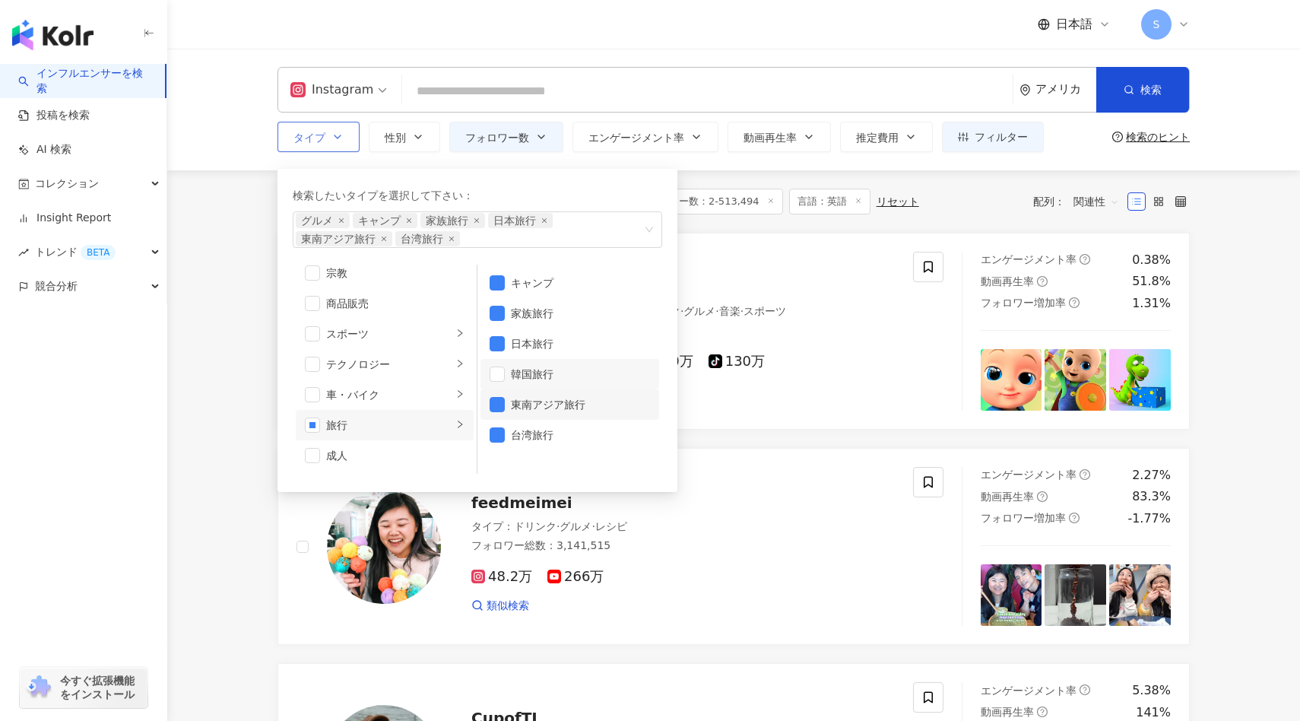
click at [515, 403] on div "東南アジア旅行" at bounding box center [580, 404] width 139 height 17
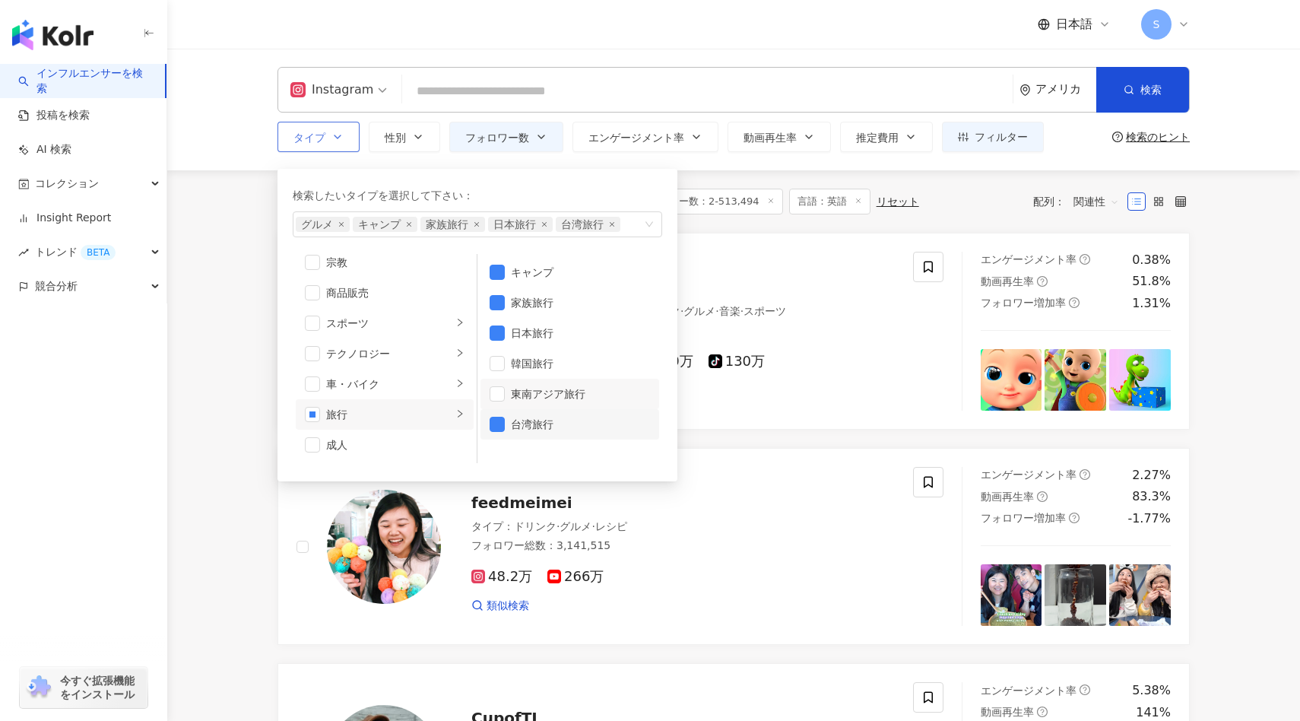
click at [515, 436] on li "台湾旅行" at bounding box center [569, 424] width 179 height 30
click at [322, 141] on span "タイプ" at bounding box center [309, 137] width 32 height 12
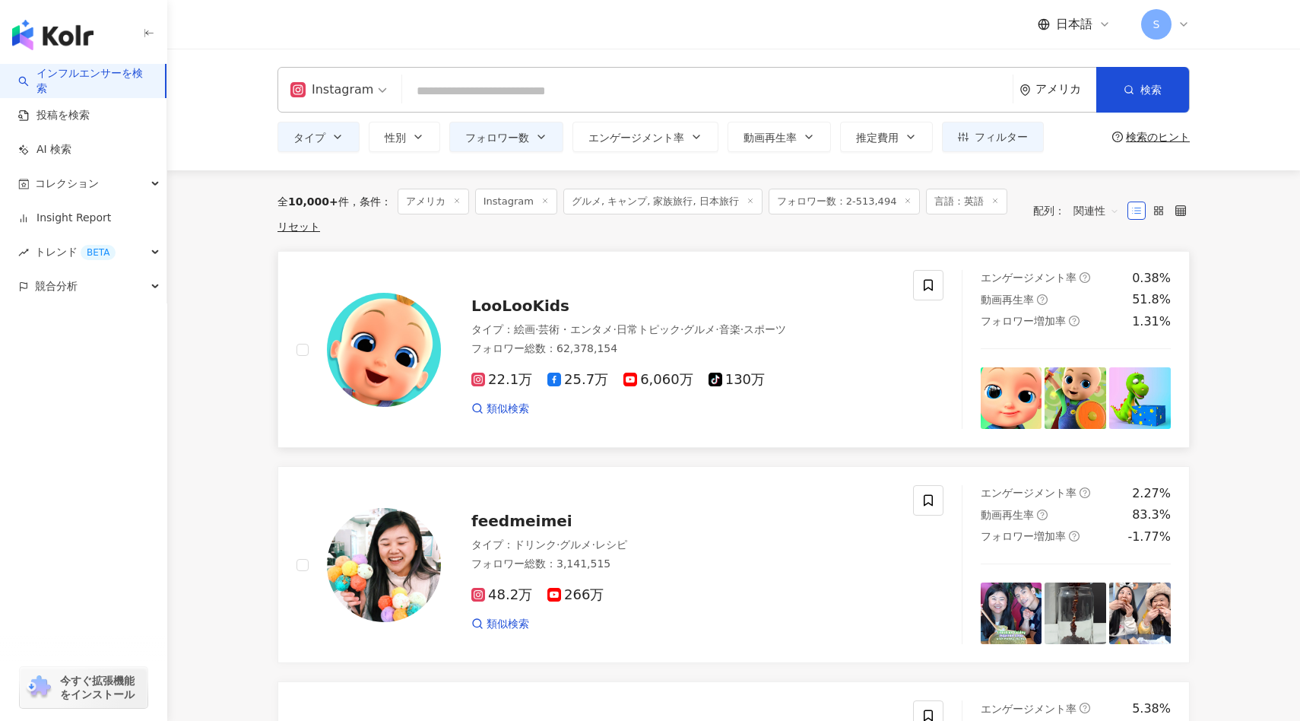
click at [433, 381] on div at bounding box center [384, 350] width 114 height 114
click at [334, 142] on button "タイプ" at bounding box center [318, 137] width 82 height 30
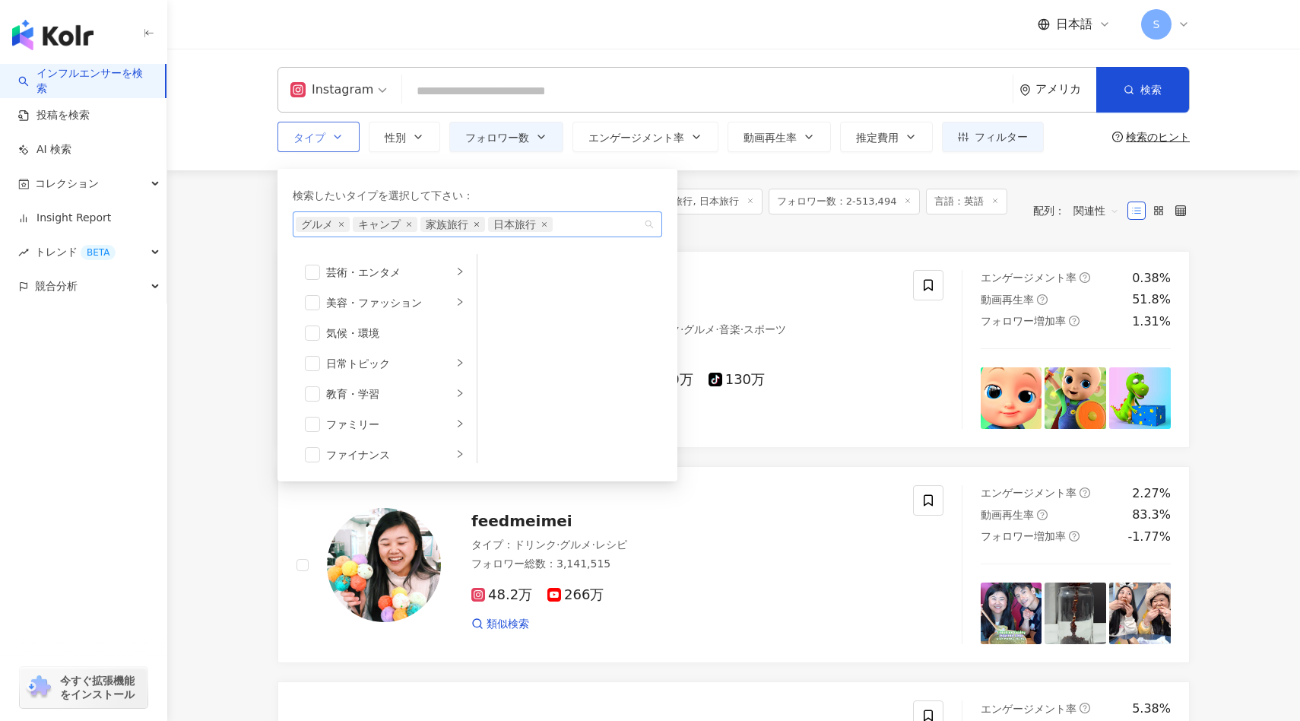
click at [474, 223] on icon "close" at bounding box center [477, 224] width 6 height 6
click at [408, 226] on icon "close" at bounding box center [409, 224] width 6 height 6
click at [297, 140] on span "タイプ" at bounding box center [309, 137] width 32 height 12
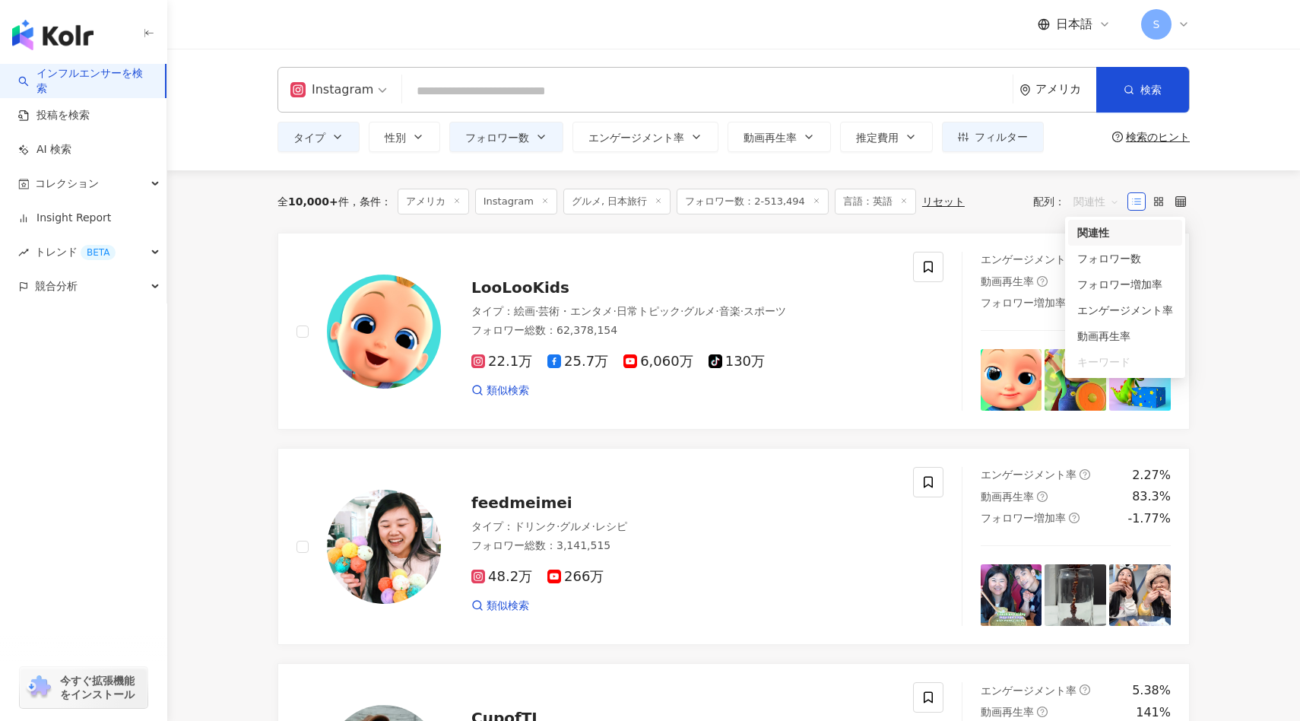
click at [877, 204] on span "関連性" at bounding box center [1096, 201] width 46 height 24
click at [877, 201] on span "関連性" at bounding box center [1096, 201] width 46 height 24
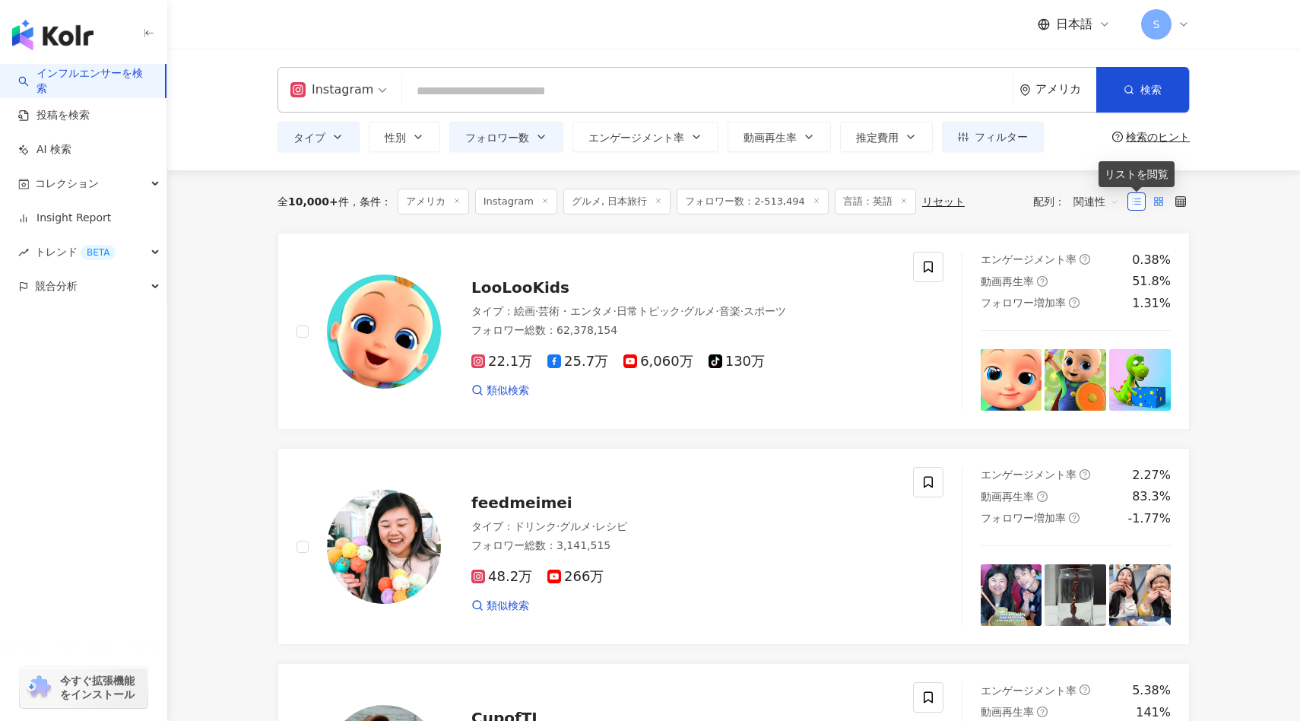
click at [877, 200] on label at bounding box center [1158, 201] width 18 height 18
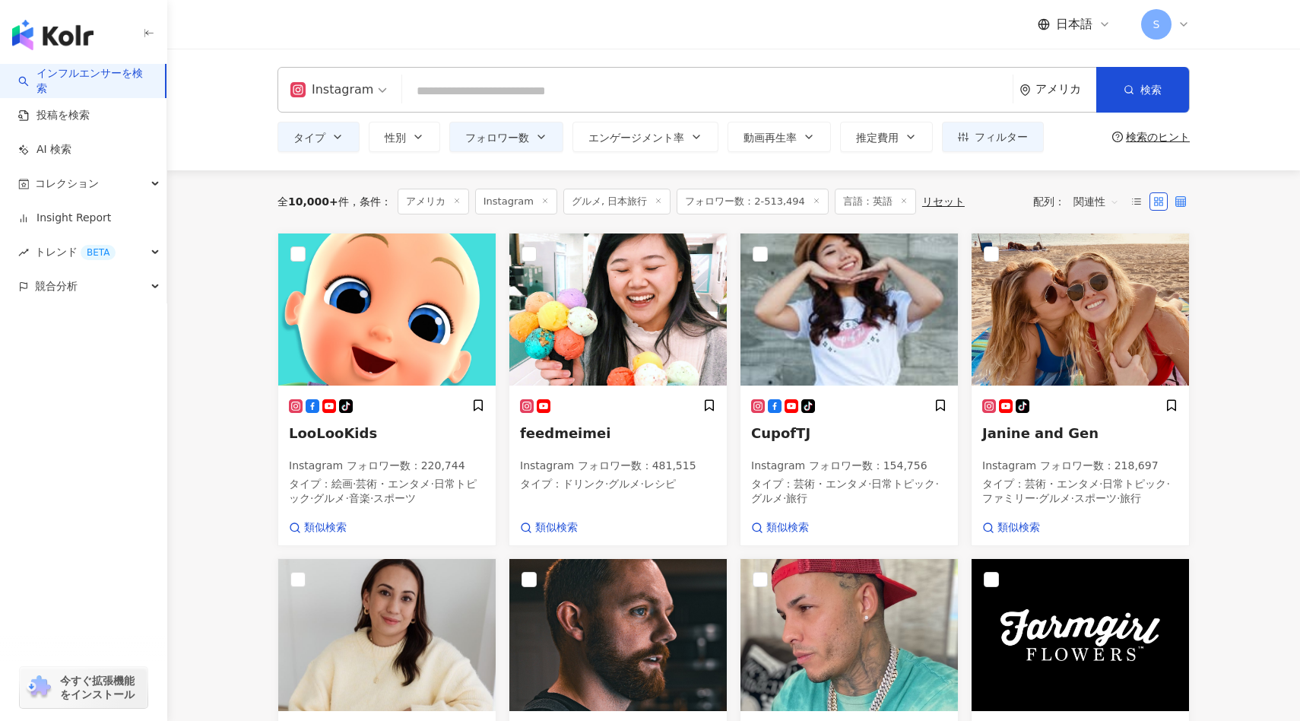
click at [877, 199] on label at bounding box center [1180, 201] width 18 height 18
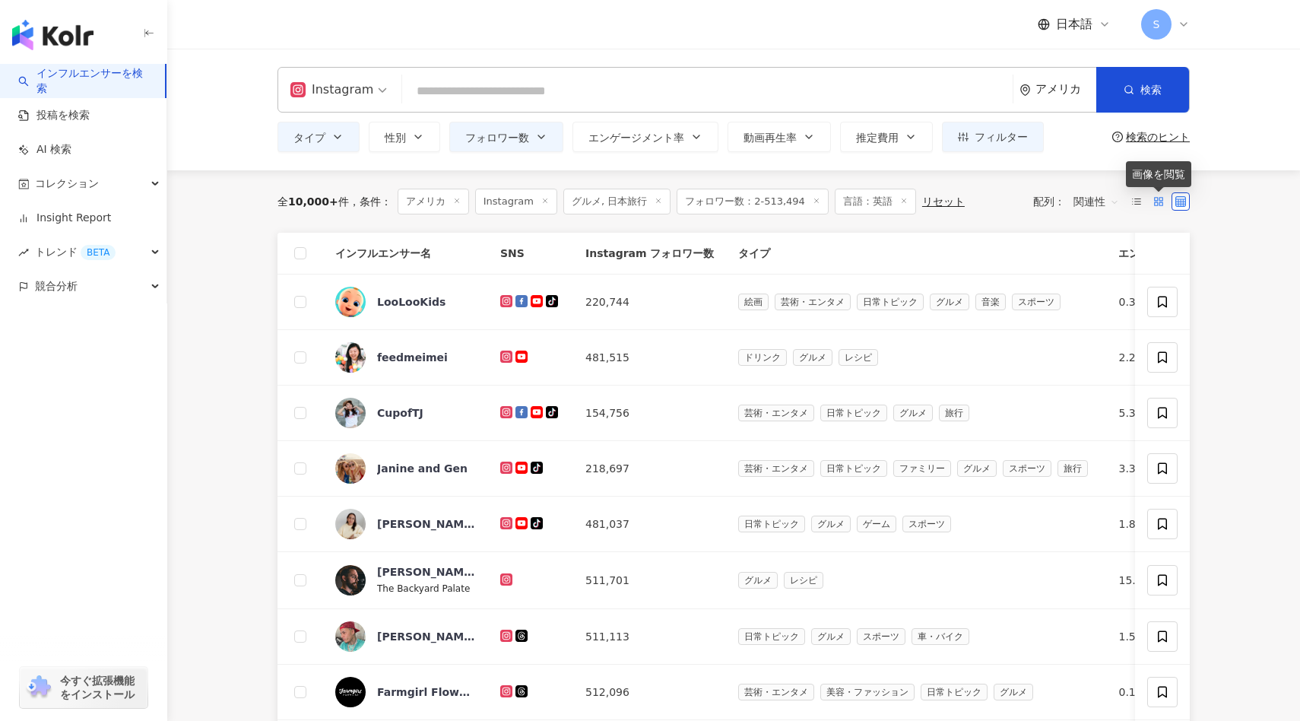
click at [877, 200] on rect at bounding box center [1160, 199] width 3 height 3
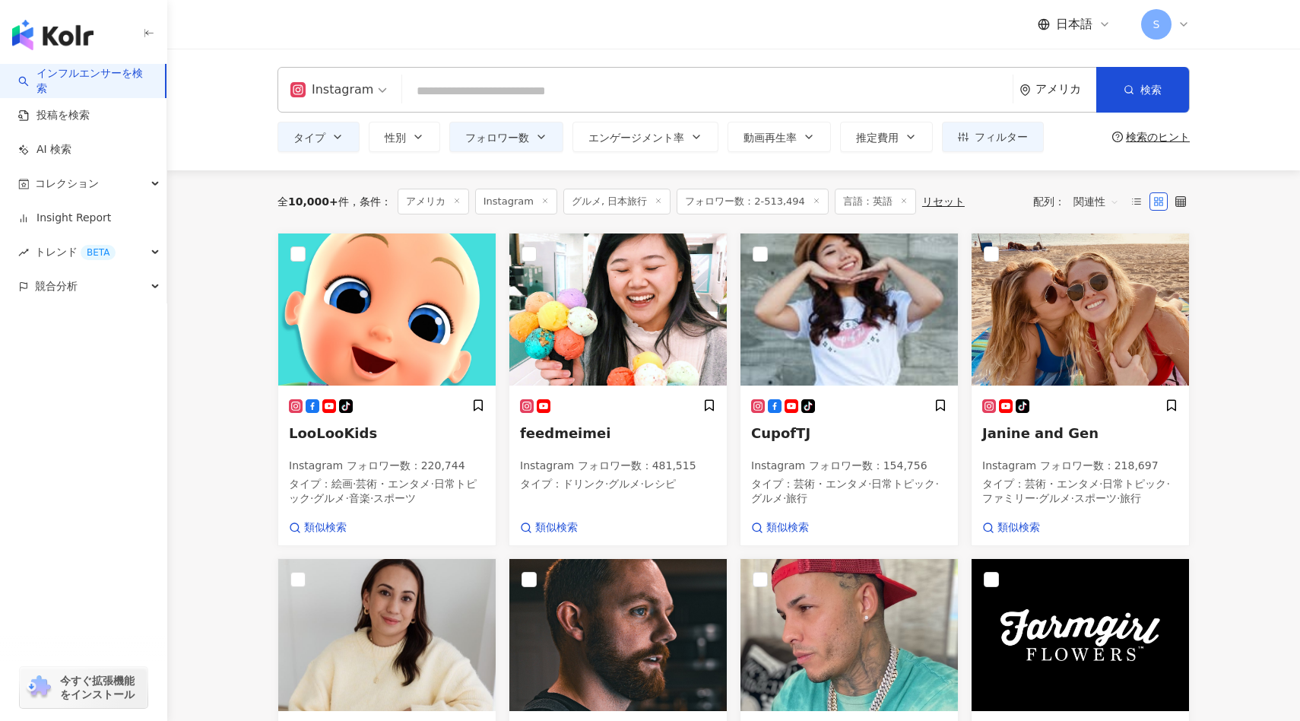
scroll to position [240, 0]
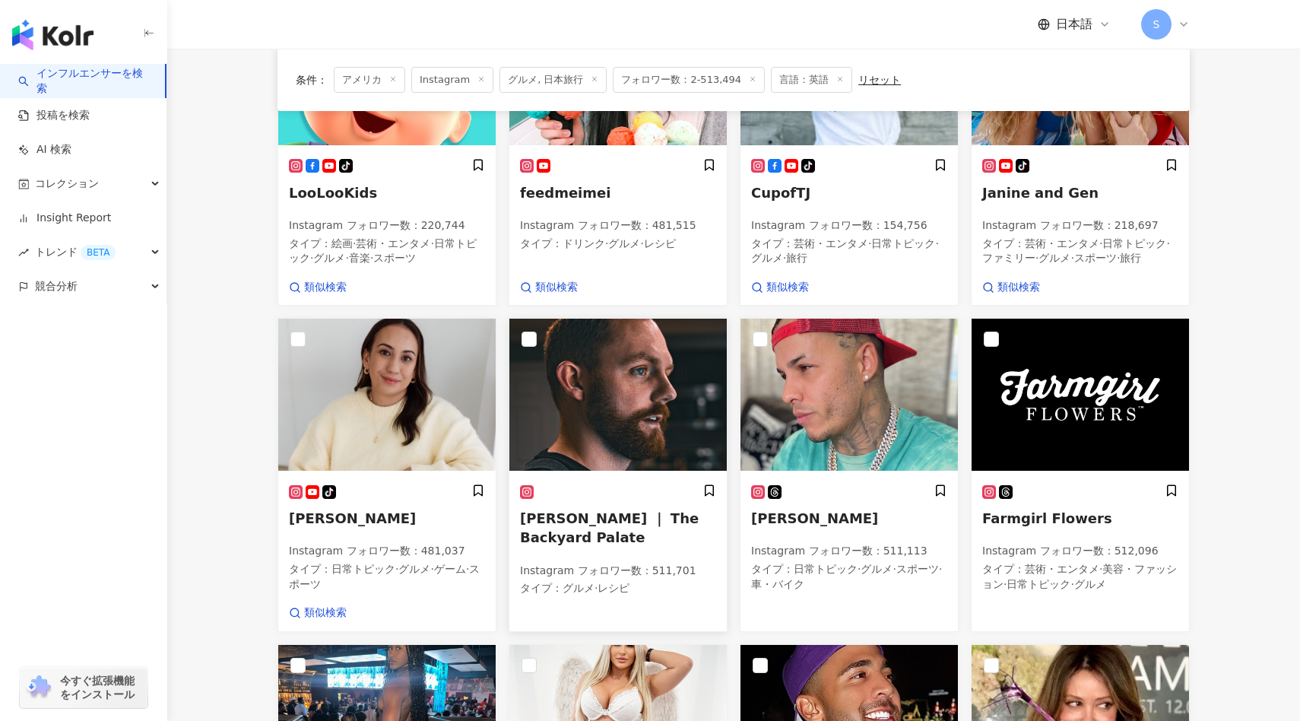
click at [657, 337] on img at bounding box center [617, 394] width 217 height 152
click at [858, 83] on div "リセット" at bounding box center [879, 80] width 43 height 12
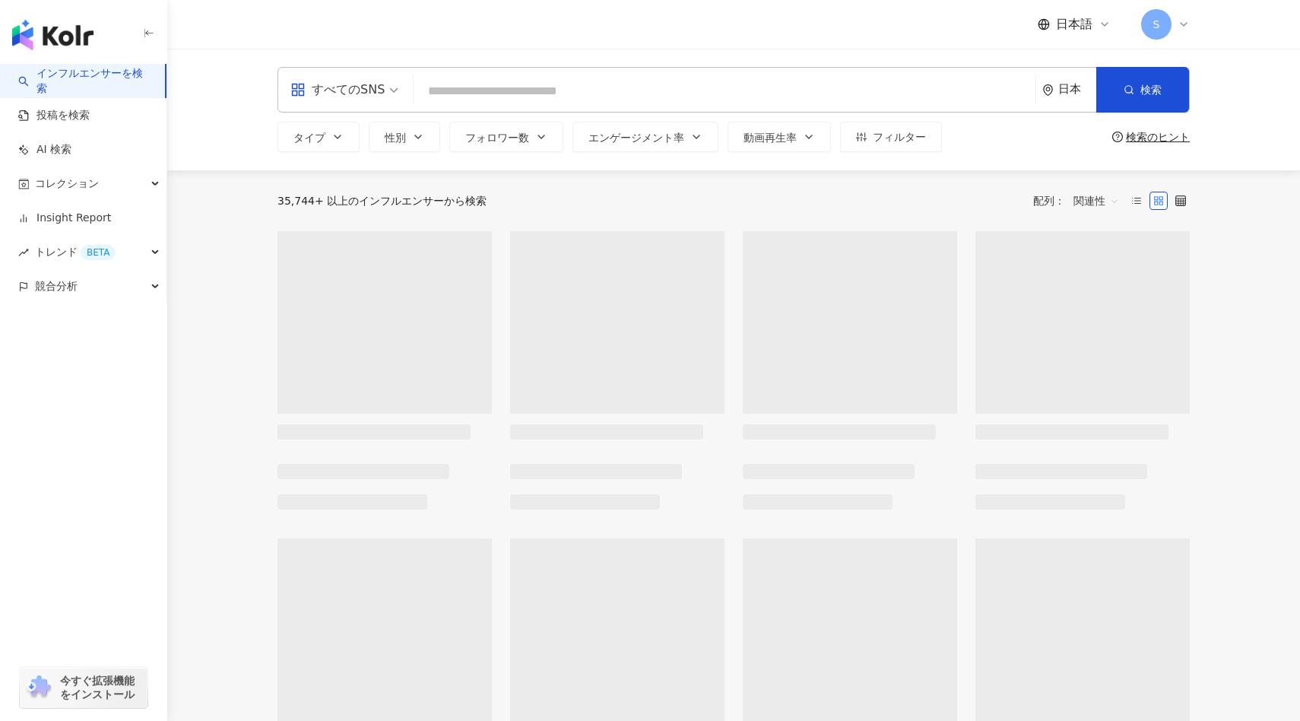
click at [550, 87] on input "search" at bounding box center [725, 91] width 610 height 29
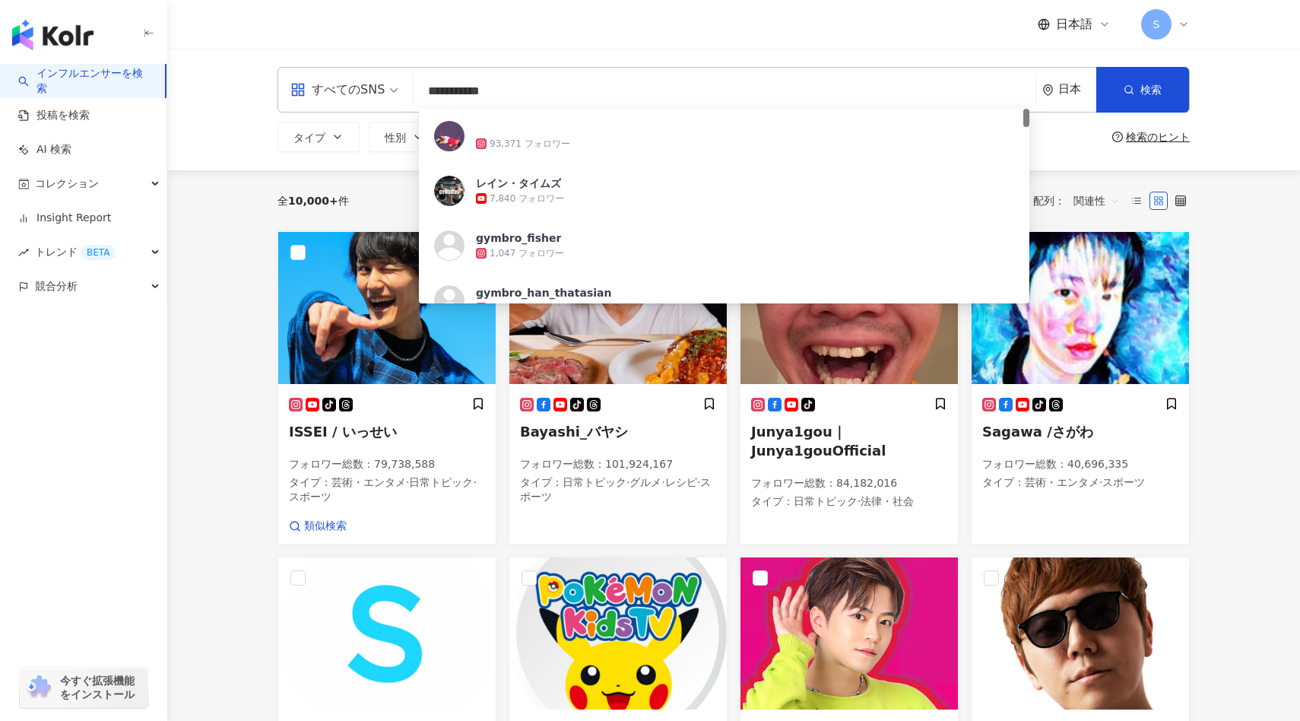
type input "**********"
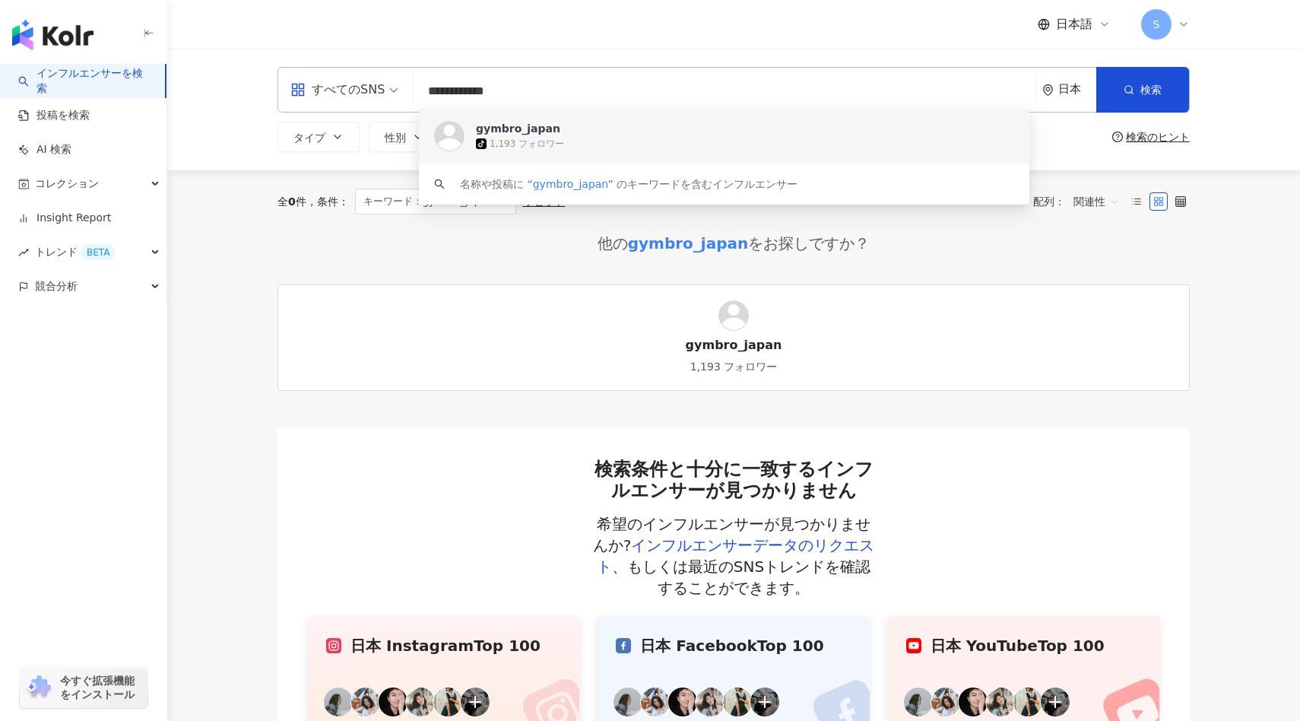
click at [483, 135] on div "gymbro_japan" at bounding box center [518, 128] width 84 height 15
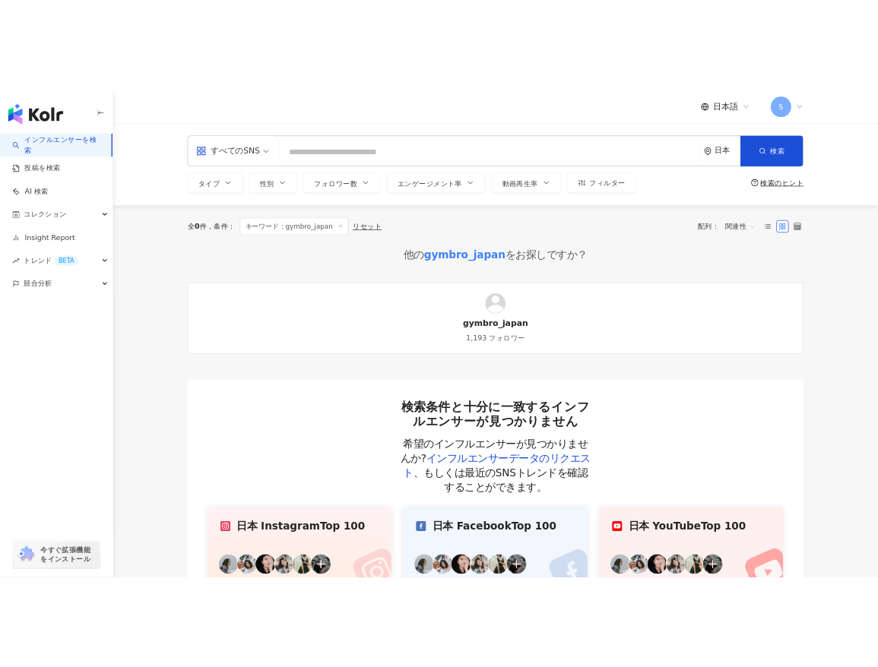
scroll to position [184, 0]
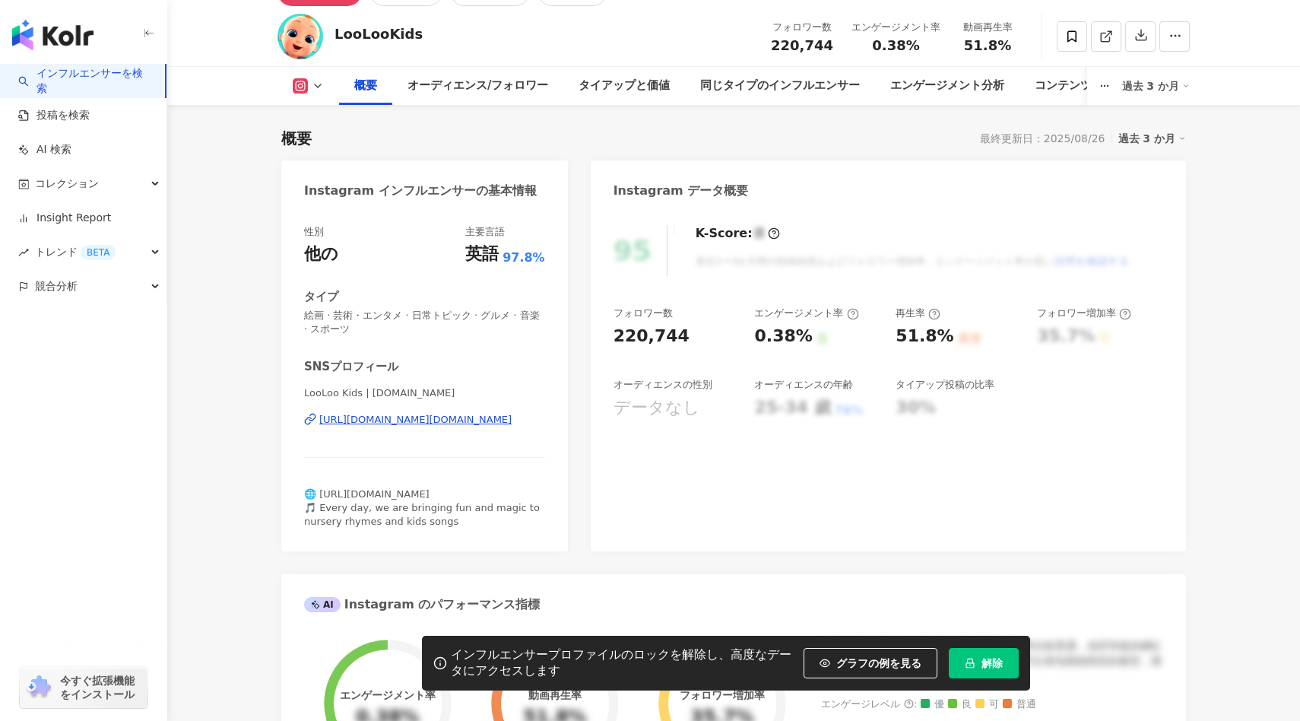
scroll to position [78, 0]
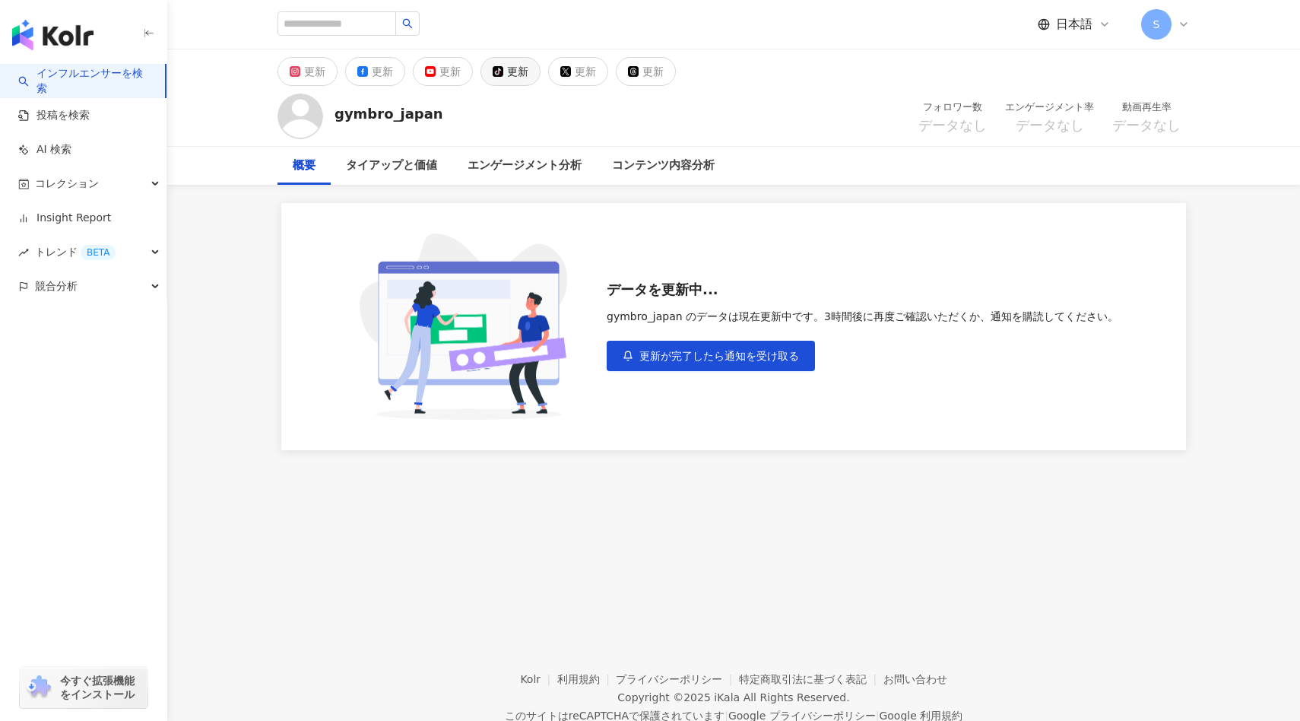
click at [535, 72] on button "tiktok-icon 更新" at bounding box center [510, 71] width 60 height 29
